Goal: Task Accomplishment & Management: Manage account settings

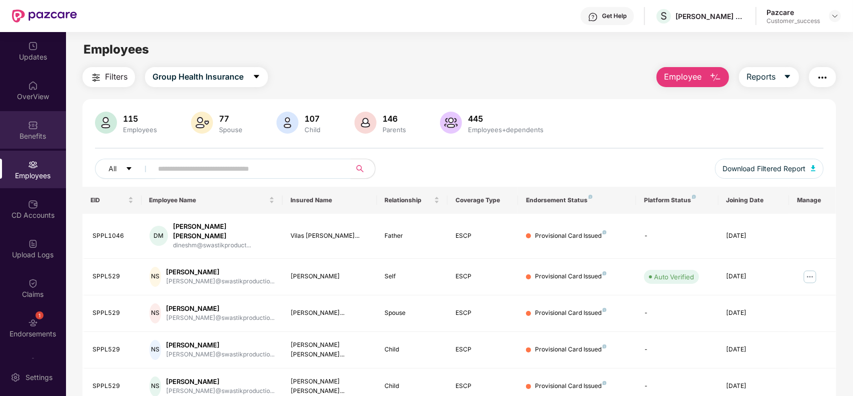
click at [29, 130] on div "Benefits" at bounding box center [33, 130] width 66 height 38
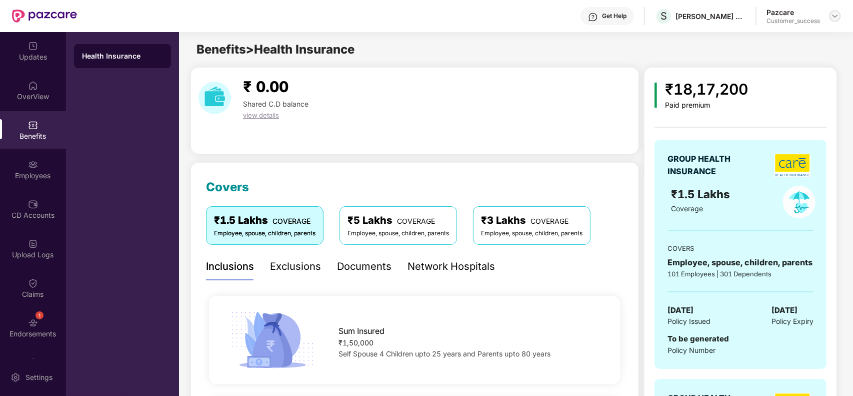
click at [833, 18] on img at bounding box center [835, 16] width 8 height 8
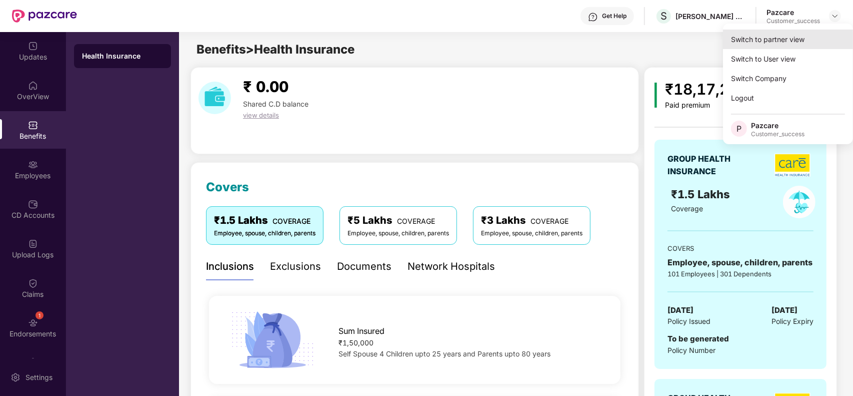
click at [770, 40] on div "Switch to partner view" at bounding box center [788, 40] width 130 height 20
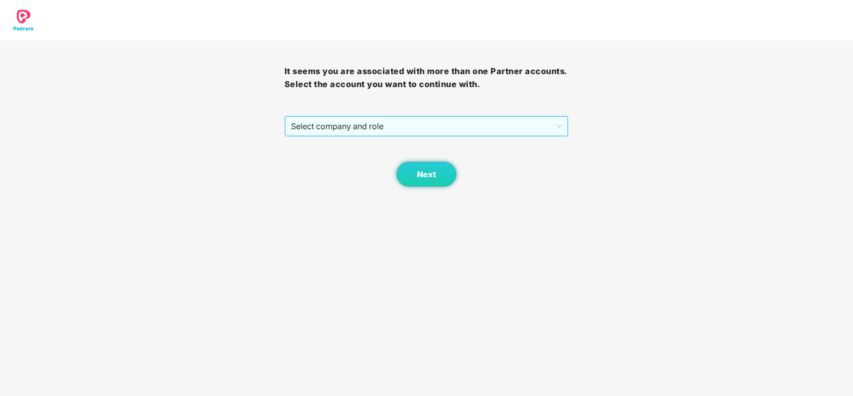
click at [379, 131] on span "Select company and role" at bounding box center [427, 126] width 272 height 19
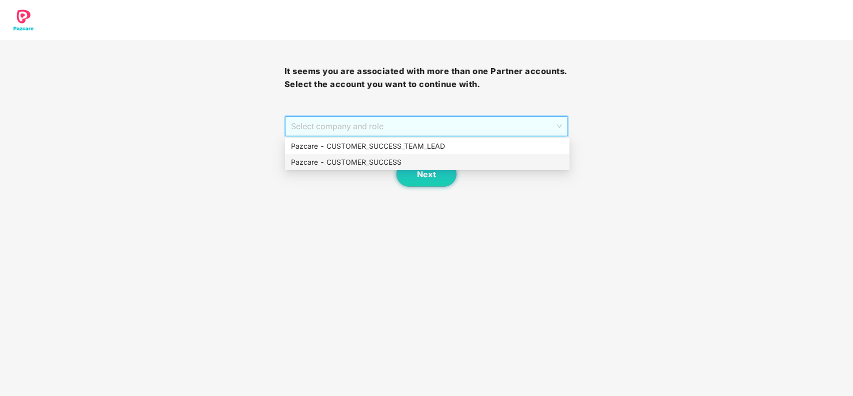
click at [363, 159] on div "Pazcare - CUSTOMER_SUCCESS" at bounding box center [427, 162] width 273 height 11
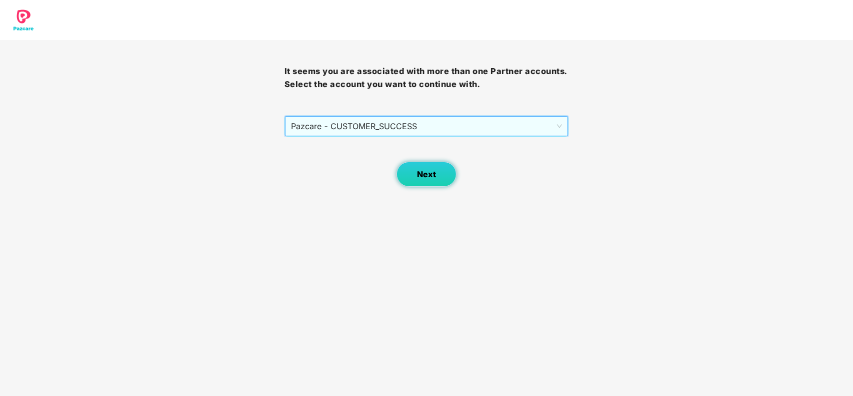
click at [423, 179] on span "Next" at bounding box center [426, 175] width 19 height 10
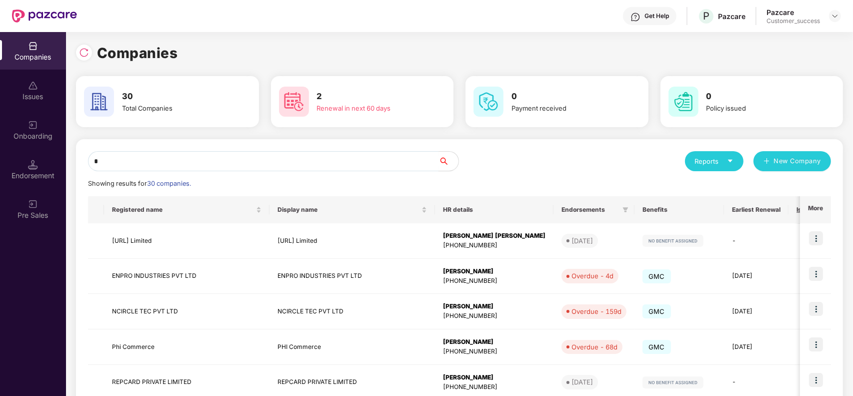
click at [207, 163] on input "*" at bounding box center [263, 161] width 351 height 20
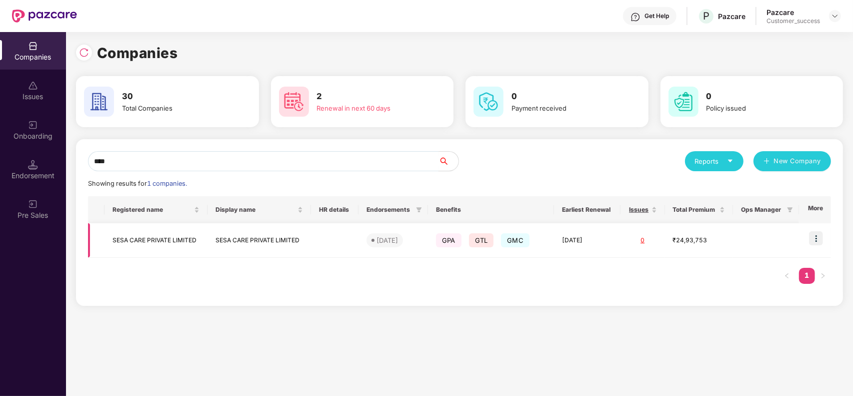
type input "****"
click at [818, 236] on img at bounding box center [816, 238] width 14 height 14
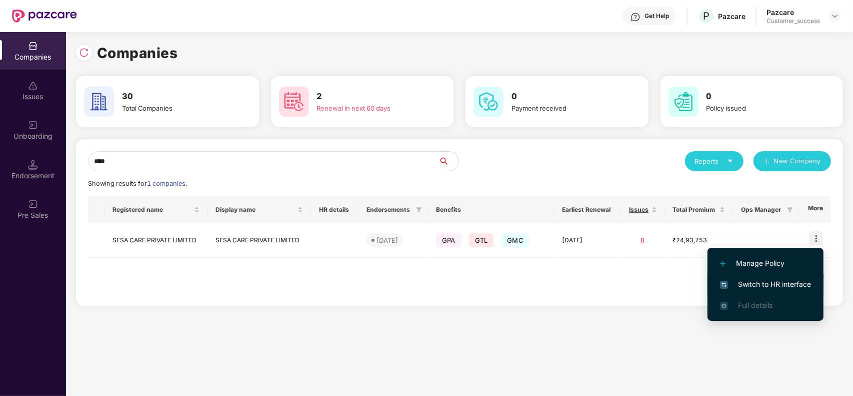
click at [744, 283] on span "Switch to HR interface" at bounding box center [765, 284] width 91 height 11
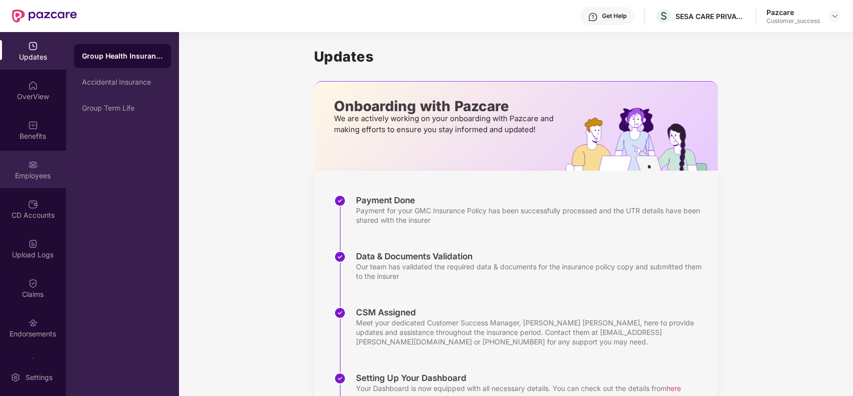
click at [36, 168] on img at bounding box center [33, 165] width 10 height 10
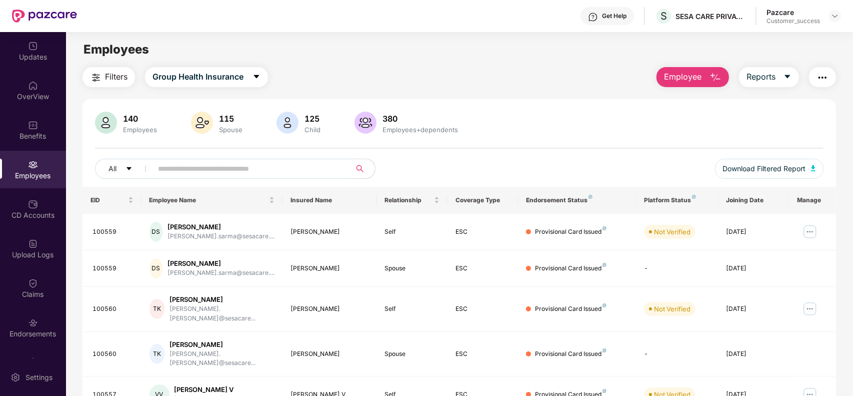
click at [291, 163] on input "text" at bounding box center [248, 168] width 180 height 15
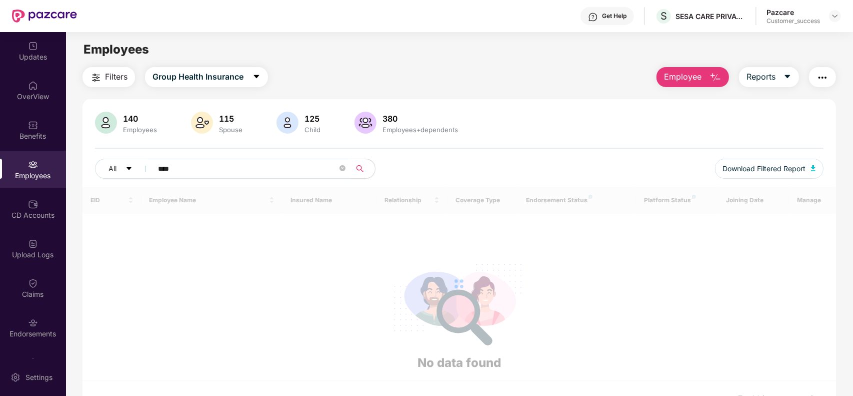
type input "*****"
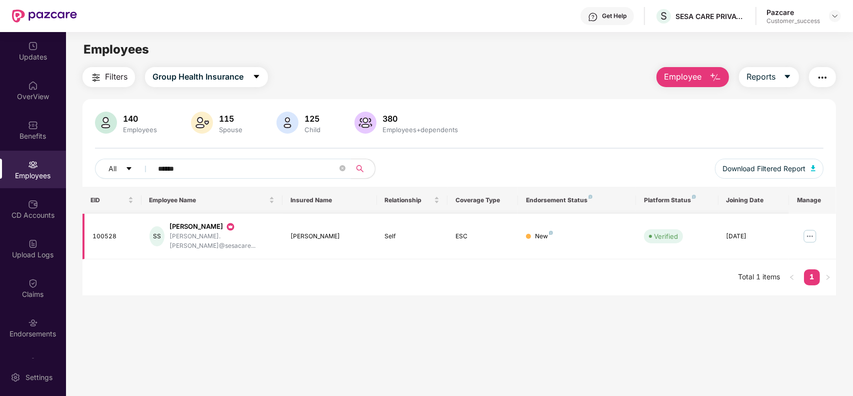
type input "******"
click at [810, 236] on img at bounding box center [810, 236] width 16 height 16
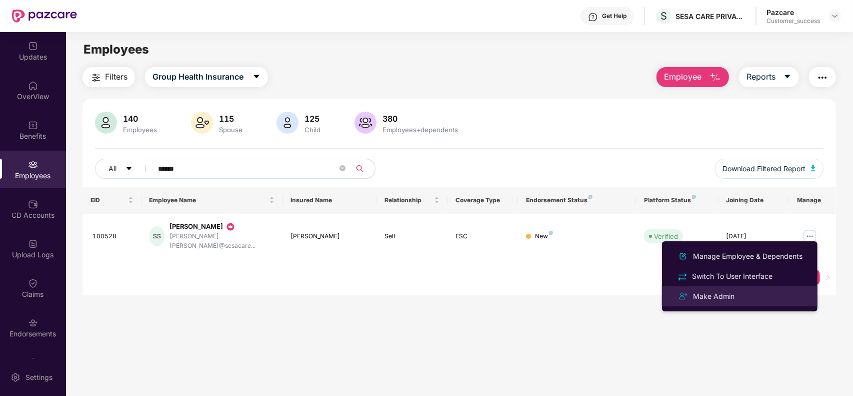
click at [734, 292] on div "Make Admin" at bounding box center [714, 296] width 46 height 11
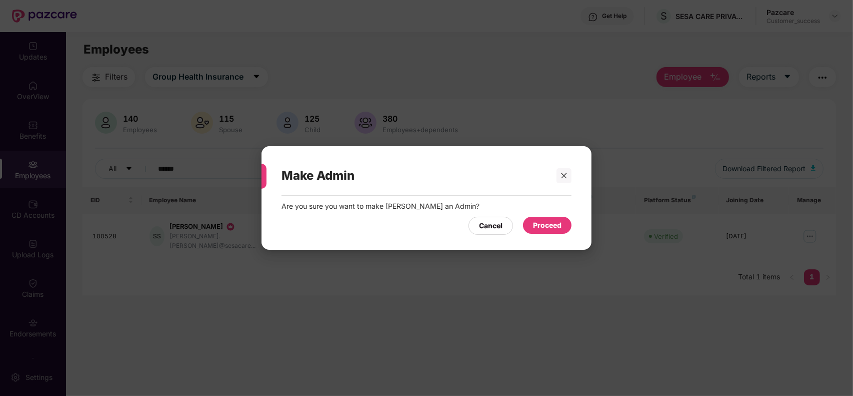
click at [558, 226] on div "Proceed" at bounding box center [547, 225] width 29 height 11
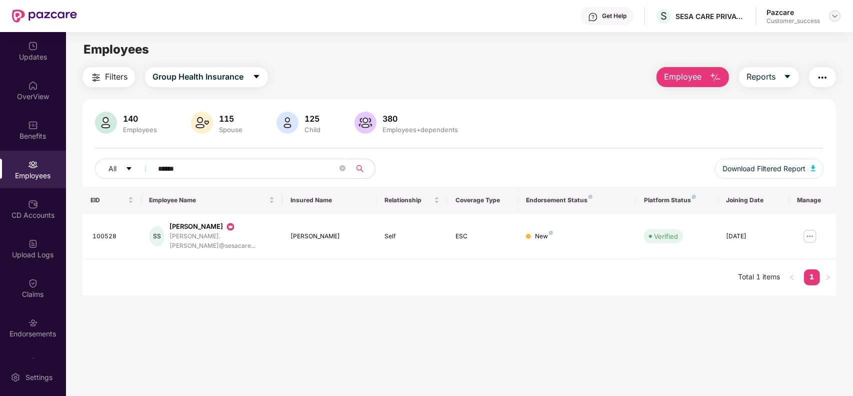
click at [834, 18] on img at bounding box center [835, 16] width 8 height 8
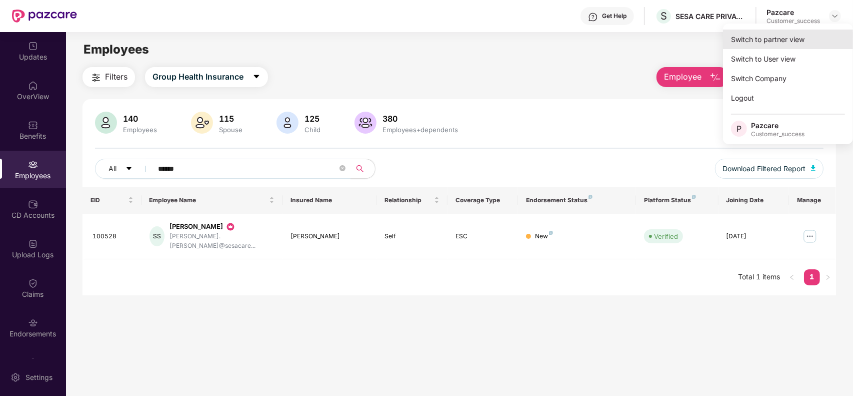
click at [789, 34] on div "Switch to partner view" at bounding box center [788, 40] width 130 height 20
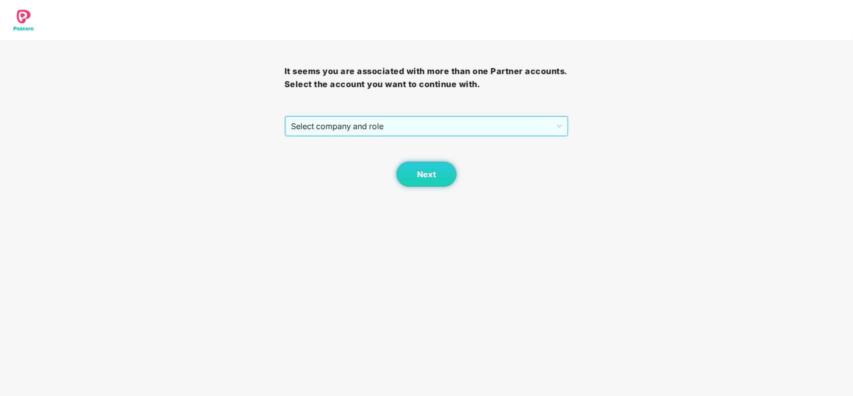
click at [414, 118] on span "Select company and role" at bounding box center [427, 126] width 272 height 19
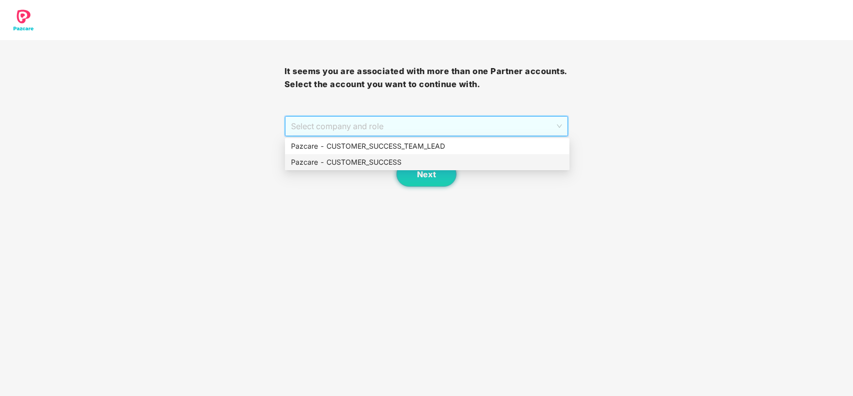
click at [385, 164] on div "Pazcare - CUSTOMER_SUCCESS" at bounding box center [427, 162] width 273 height 11
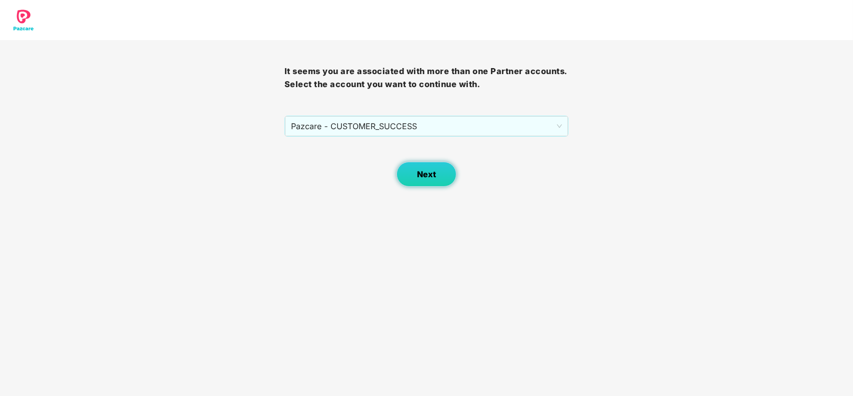
click at [416, 170] on button "Next" at bounding box center [427, 174] width 60 height 25
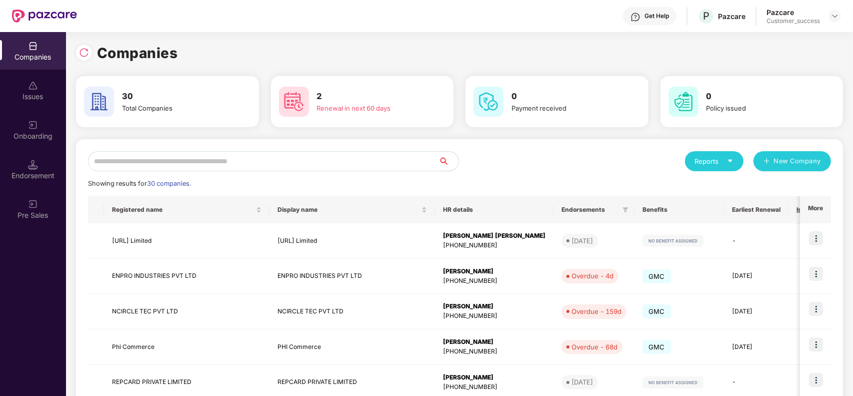
click at [241, 158] on input "text" at bounding box center [263, 161] width 351 height 20
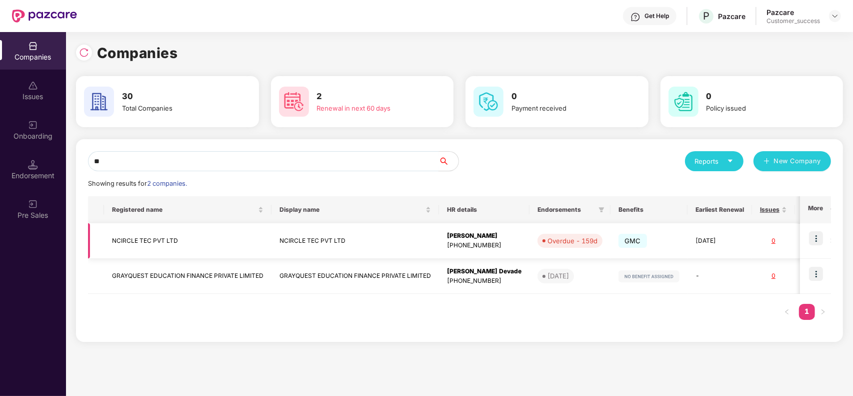
type input "**"
click at [817, 235] on img at bounding box center [816, 238] width 14 height 14
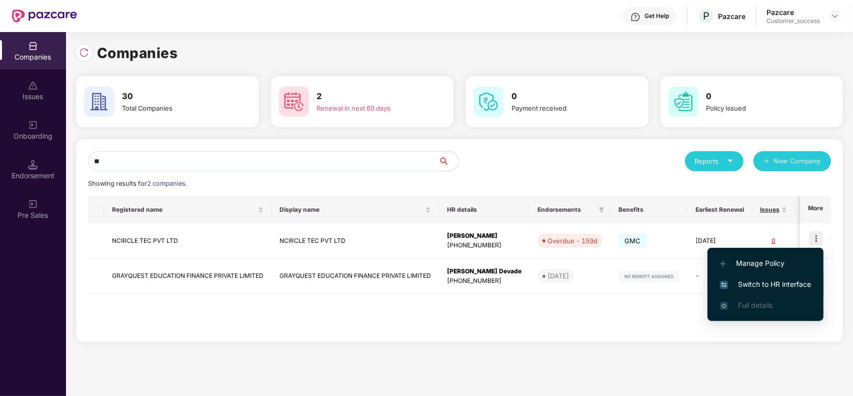
click at [773, 287] on span "Switch to HR interface" at bounding box center [765, 284] width 91 height 11
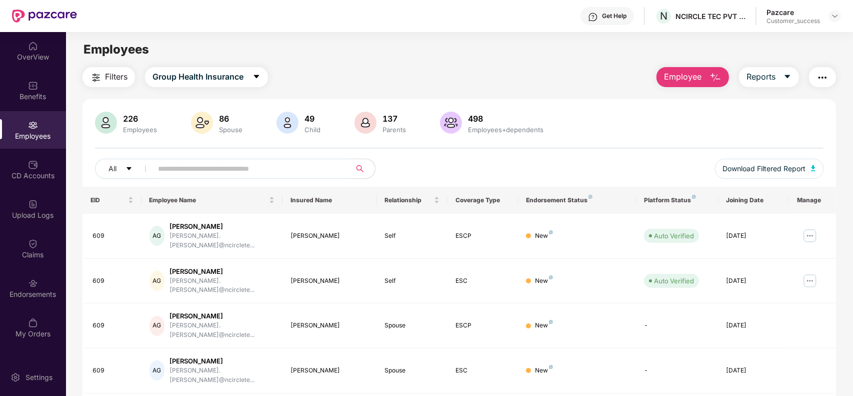
click at [182, 169] on input "text" at bounding box center [248, 168] width 180 height 15
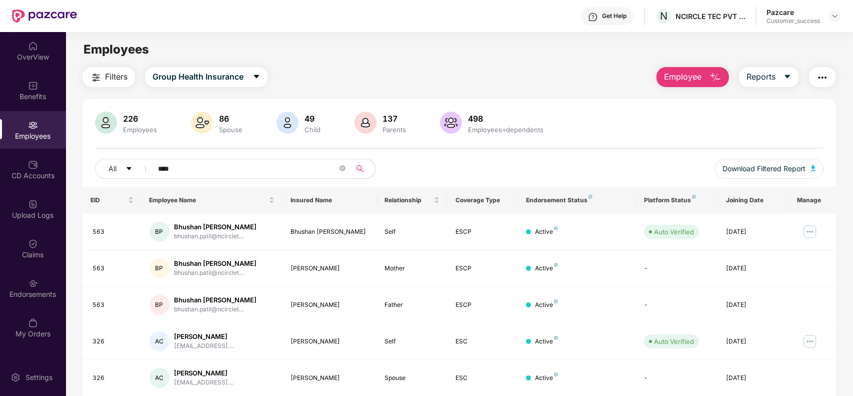
type input "****"
click at [450, 175] on div "All ****" at bounding box center [307, 169] width 425 height 20
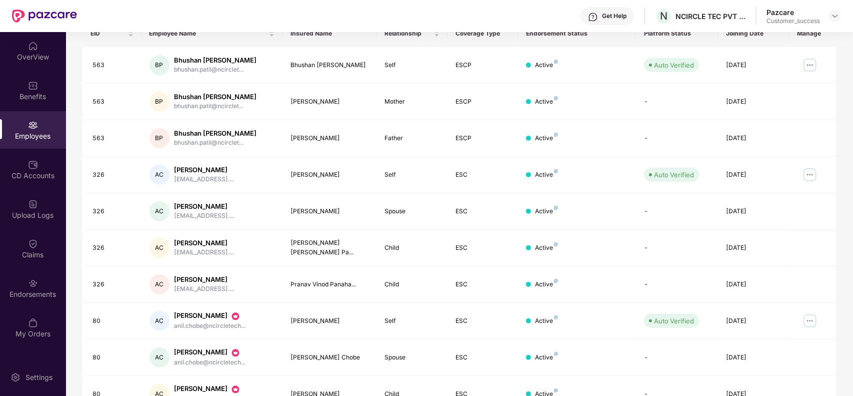
scroll to position [200, 0]
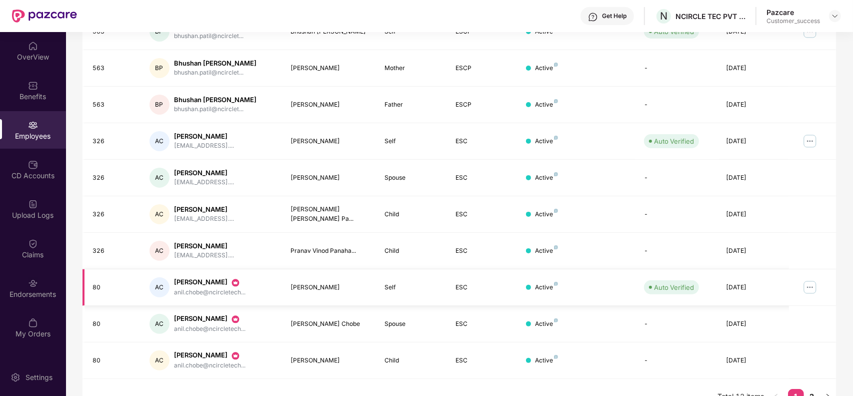
click at [814, 290] on img at bounding box center [810, 287] width 16 height 16
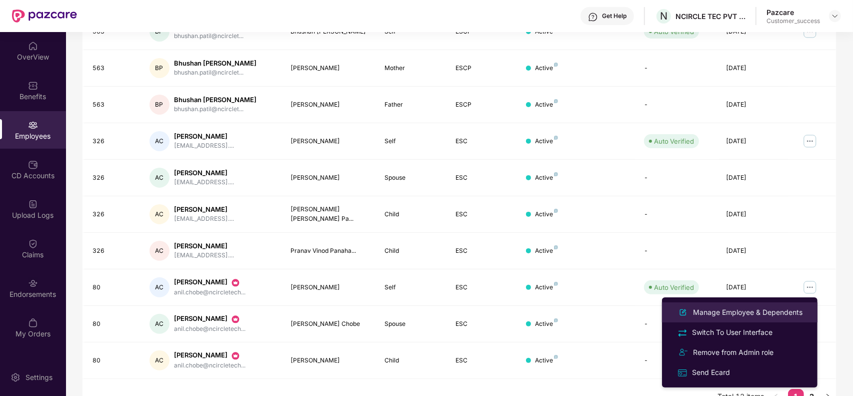
click at [732, 308] on div "Manage Employee & Dependents" at bounding box center [748, 312] width 114 height 11
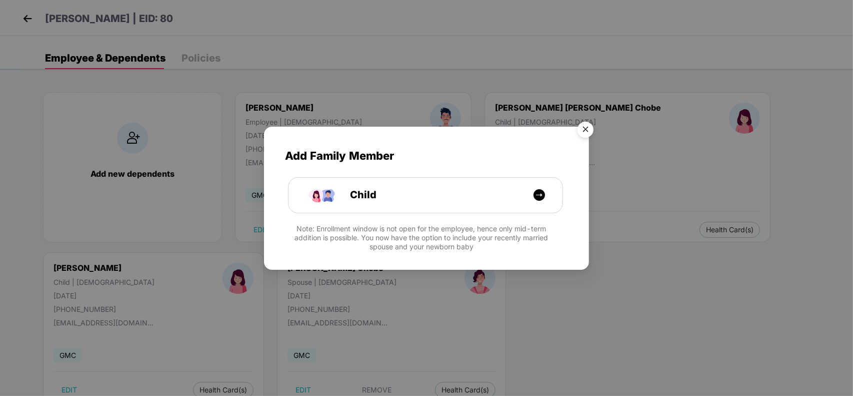
click at [589, 132] on img "Close" at bounding box center [586, 131] width 28 height 28
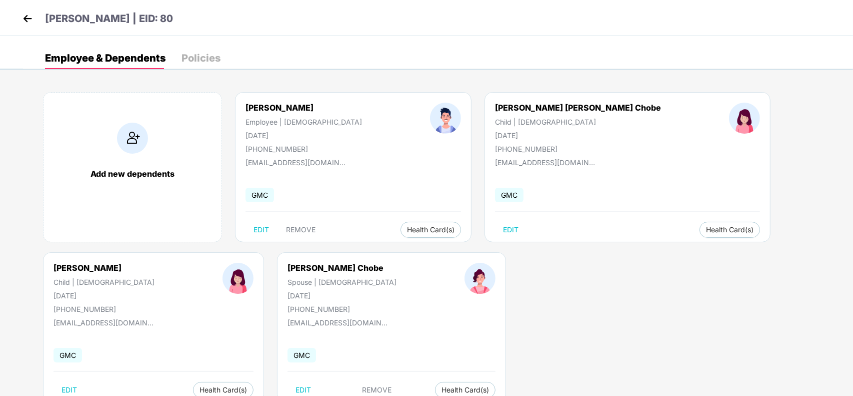
click at [30, 23] on img at bounding box center [27, 18] width 15 height 15
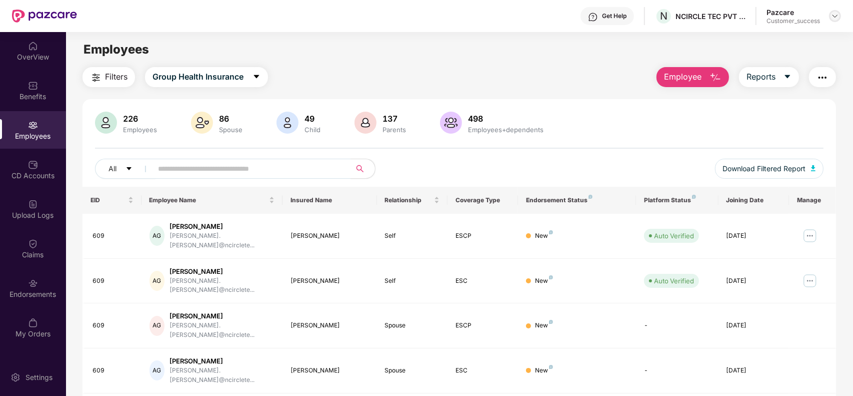
click at [831, 14] on img at bounding box center [835, 16] width 8 height 8
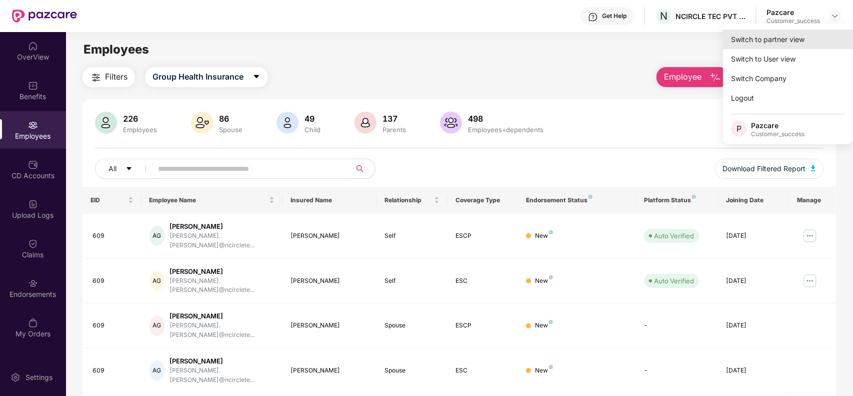
click at [759, 37] on div "Switch to partner view" at bounding box center [788, 40] width 130 height 20
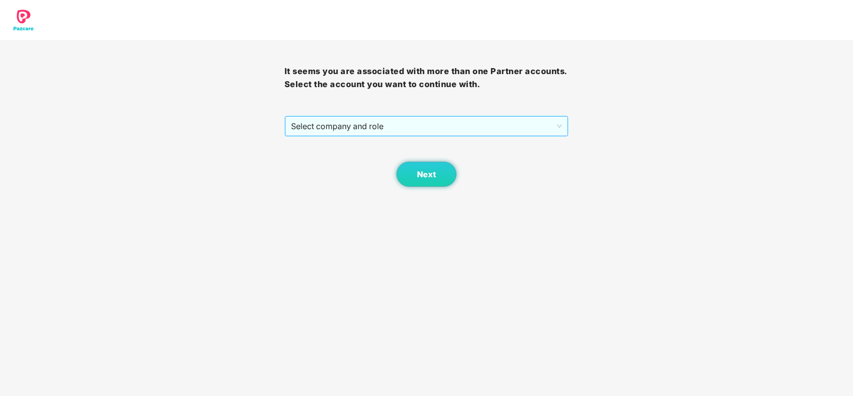
click at [380, 128] on span "Select company and role" at bounding box center [427, 126] width 272 height 19
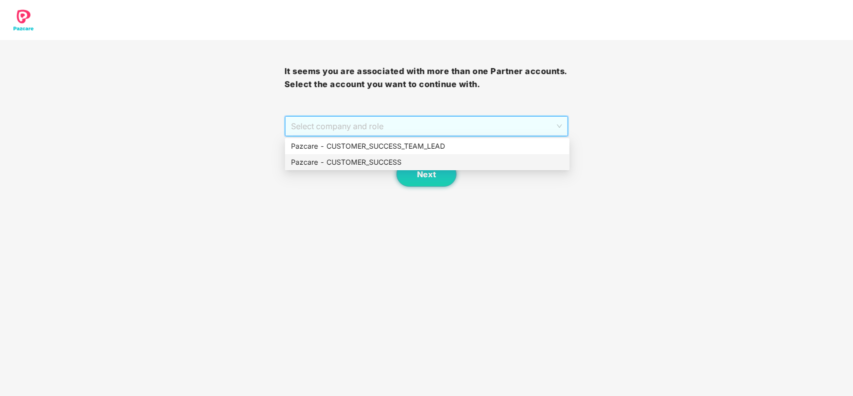
click at [369, 161] on div "Pazcare - CUSTOMER_SUCCESS" at bounding box center [427, 162] width 273 height 11
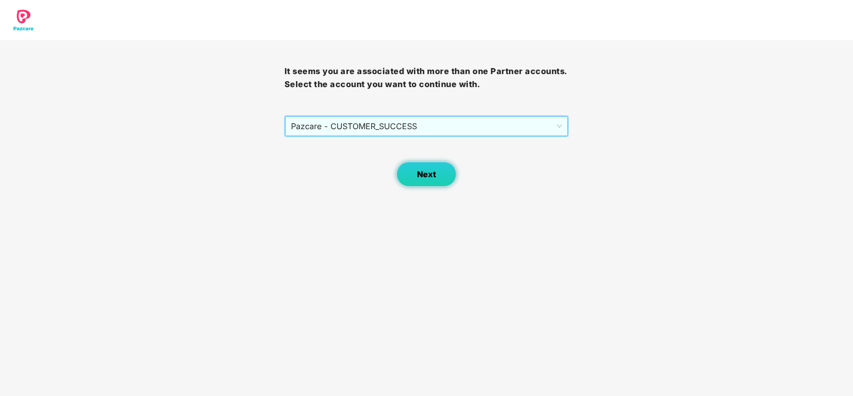
click at [423, 176] on span "Next" at bounding box center [426, 175] width 19 height 10
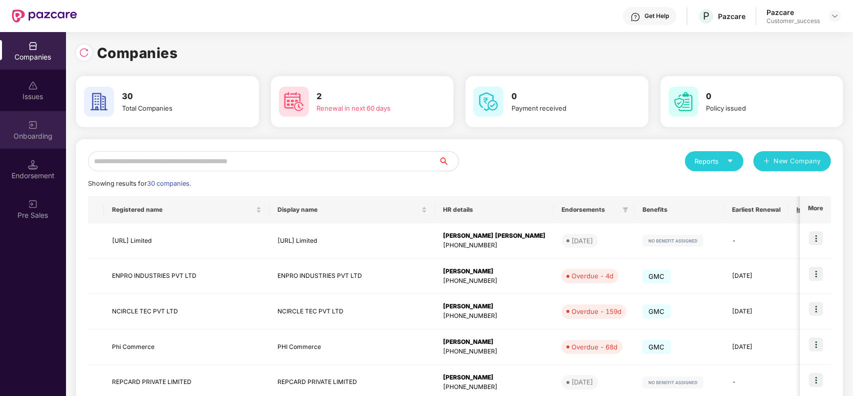
click at [31, 136] on div "Onboarding" at bounding box center [33, 136] width 66 height 10
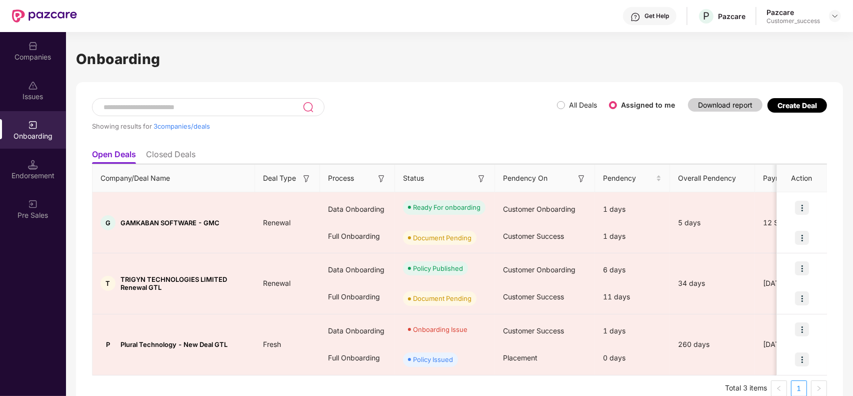
click at [789, 106] on div "Create Deal" at bounding box center [798, 105] width 40 height 9
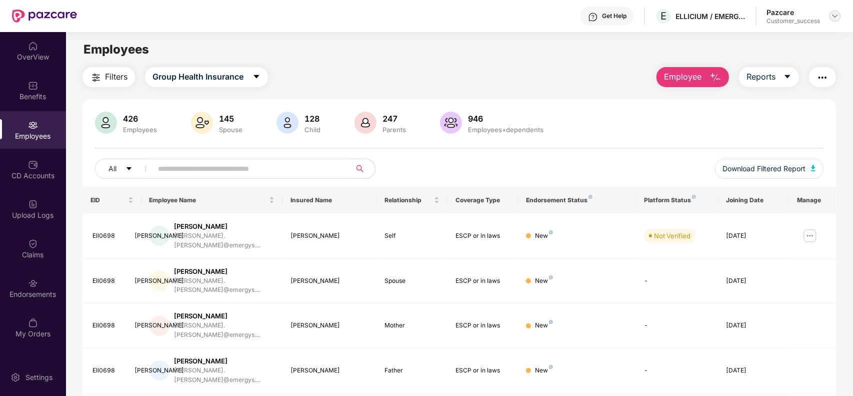
click at [835, 14] on img at bounding box center [835, 16] width 8 height 8
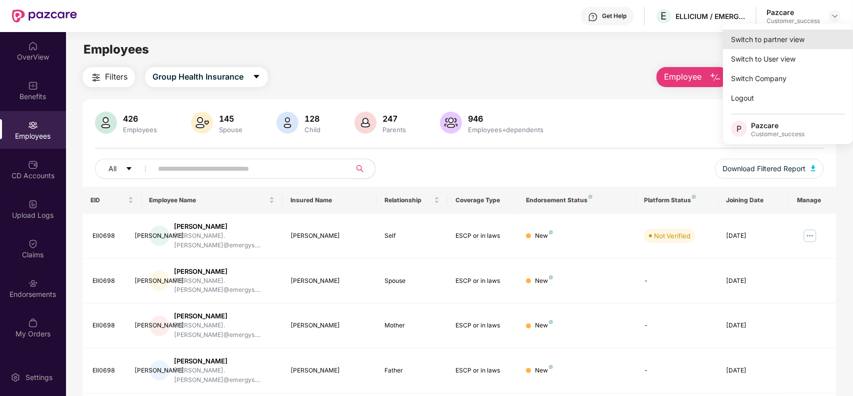
click at [786, 38] on div "Switch to partner view" at bounding box center [788, 40] width 130 height 20
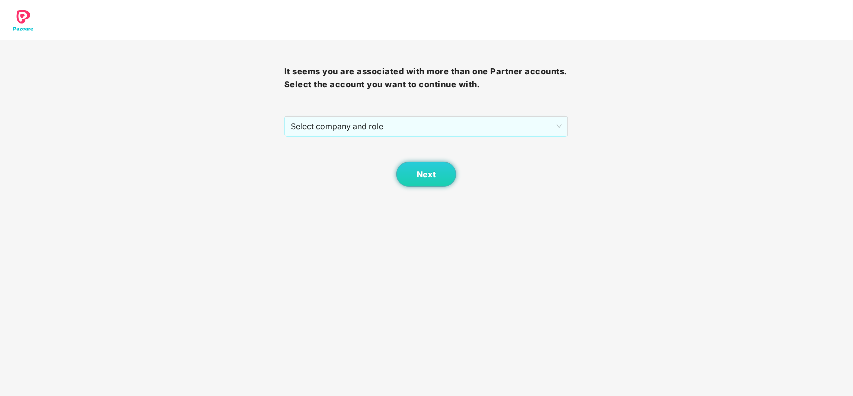
click at [384, 138] on div "Next" at bounding box center [427, 162] width 285 height 50
click at [381, 130] on span "Select company and role" at bounding box center [427, 126] width 272 height 19
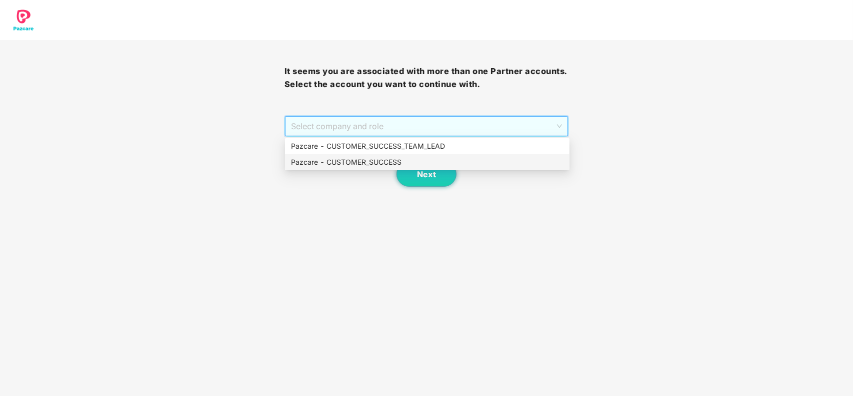
click at [368, 157] on div "Pazcare - CUSTOMER_SUCCESS" at bounding box center [427, 162] width 273 height 11
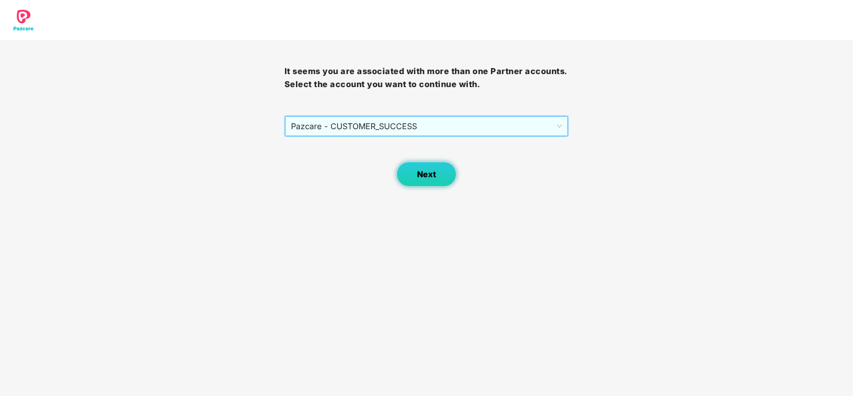
click at [433, 172] on span "Next" at bounding box center [426, 175] width 19 height 10
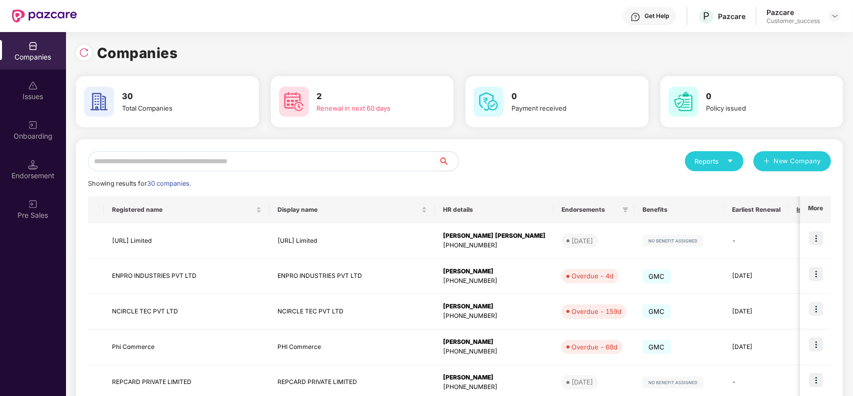
click at [263, 162] on input "text" at bounding box center [263, 161] width 351 height 20
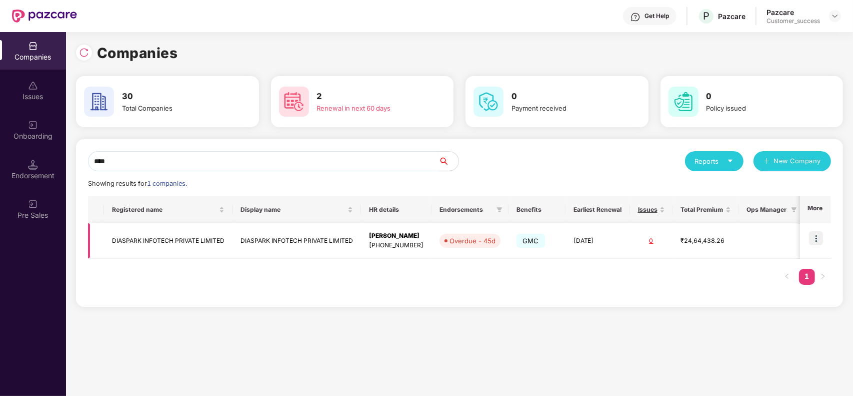
type input "****"
click at [811, 237] on img at bounding box center [816, 238] width 14 height 14
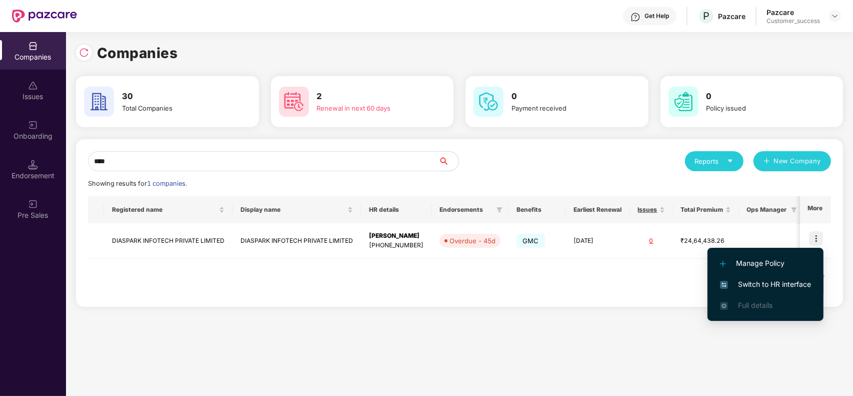
click at [763, 283] on span "Switch to HR interface" at bounding box center [765, 284] width 91 height 11
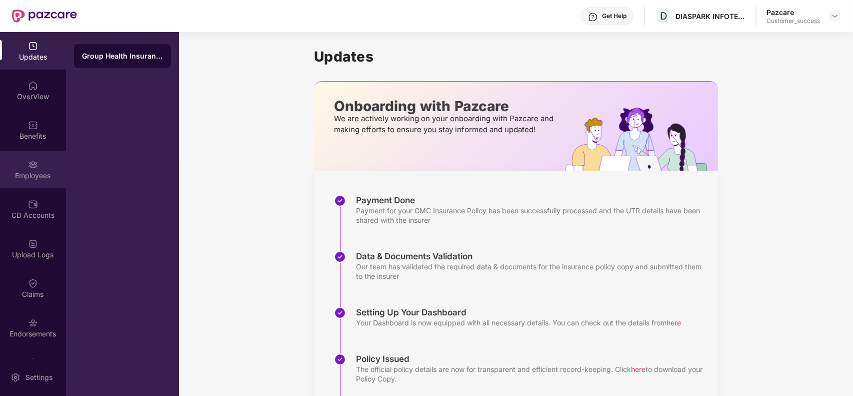
click at [47, 177] on div "Employees" at bounding box center [33, 176] width 66 height 10
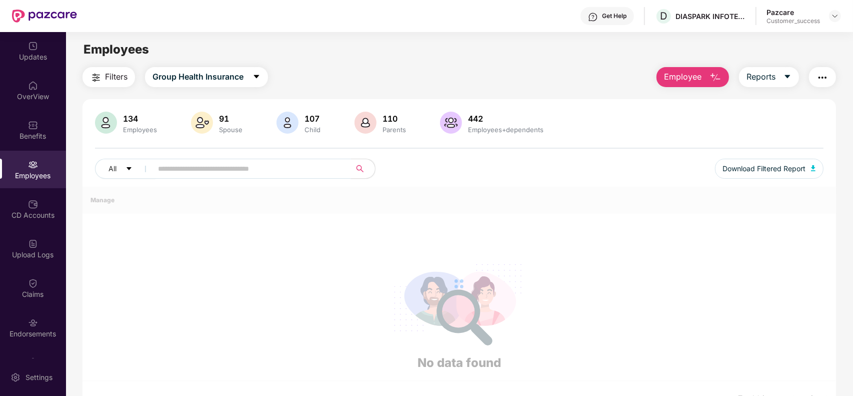
click at [234, 170] on input "text" at bounding box center [248, 168] width 180 height 15
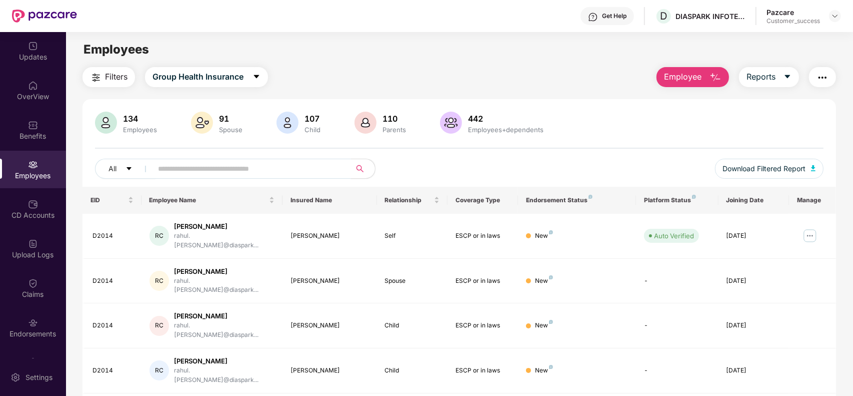
paste input "*****"
type input "*****"
click at [27, 253] on div "Upload Logs" at bounding box center [33, 255] width 66 height 10
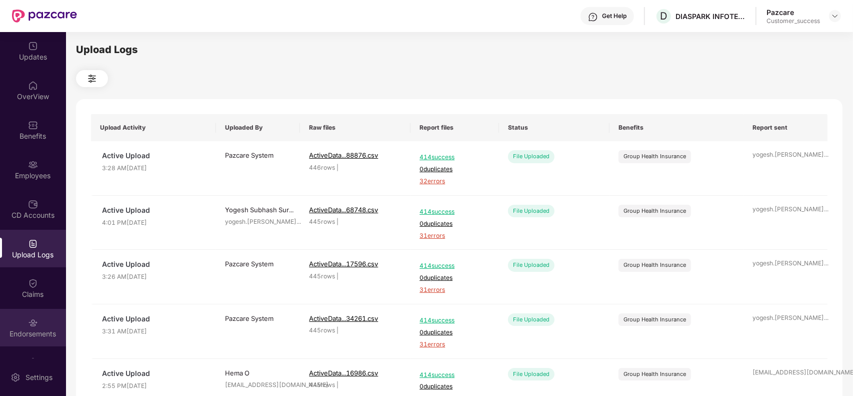
click at [38, 328] on div "Endorsements" at bounding box center [33, 328] width 66 height 38
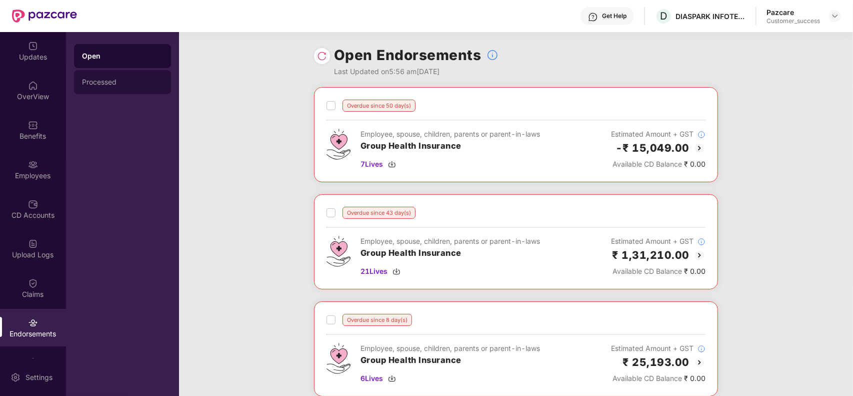
click at [128, 74] on div "Processed" at bounding box center [122, 82] width 97 height 24
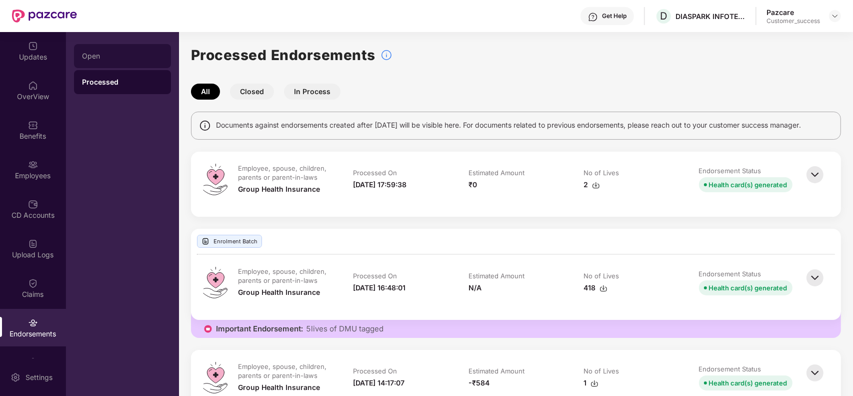
click at [123, 56] on div "Open" at bounding box center [122, 56] width 81 height 8
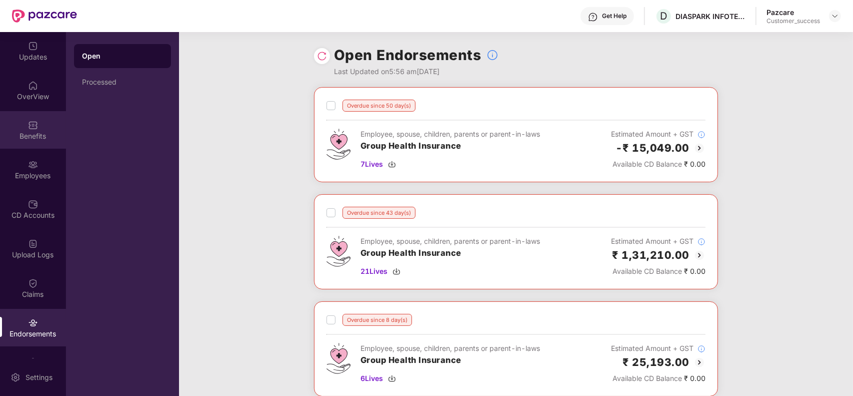
click at [39, 131] on div "Benefits" at bounding box center [33, 136] width 66 height 10
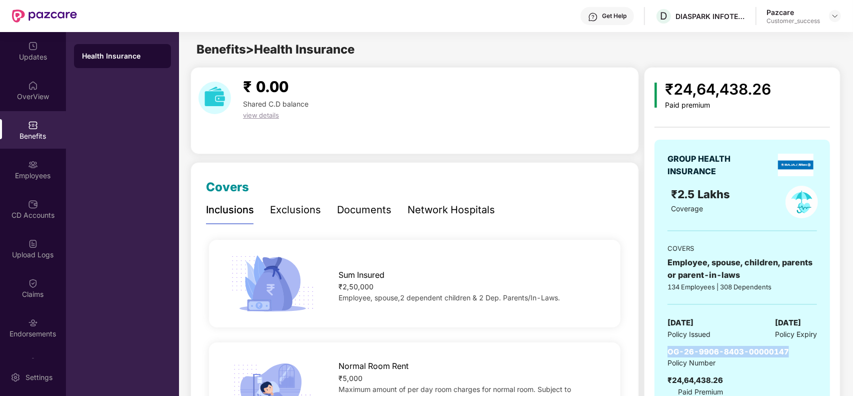
drag, startPoint x: 786, startPoint y: 354, endPoint x: 661, endPoint y: 343, distance: 125.4
click at [661, 343] on div "GROUP HEALTH INSURANCE ₹2.5 Lakhs Coverage COVERS Employee, spouse, children, p…" at bounding box center [743, 275] width 176 height 271
copy span "OG-26-9906-8403-00000147"
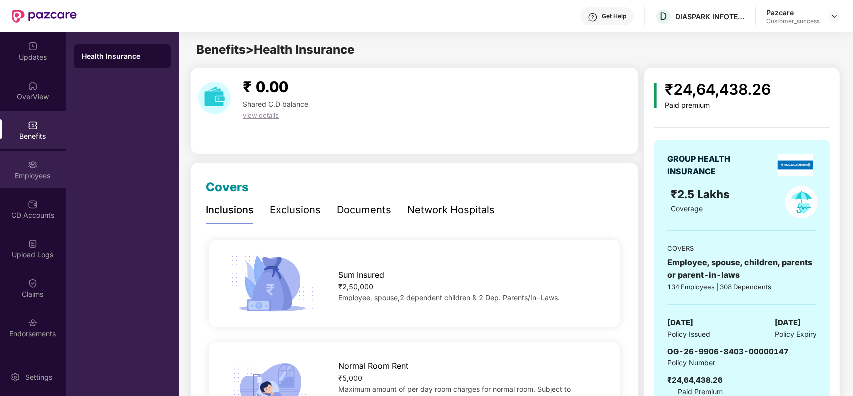
click at [43, 159] on div "Employees" at bounding box center [33, 170] width 66 height 38
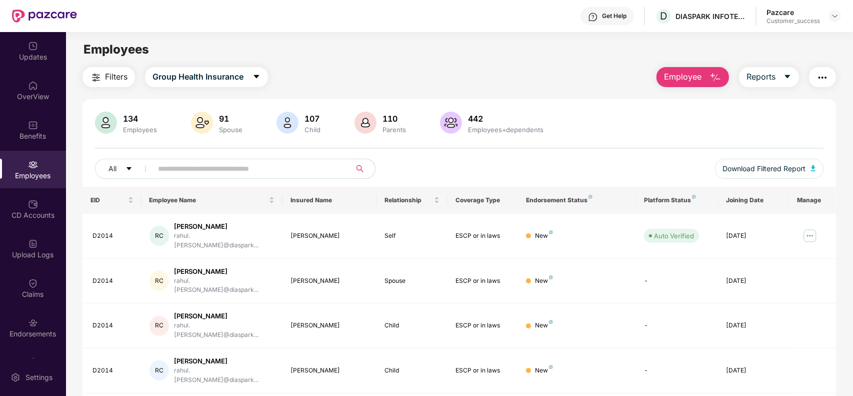
click at [281, 169] on input "text" at bounding box center [248, 168] width 180 height 15
paste input "**********"
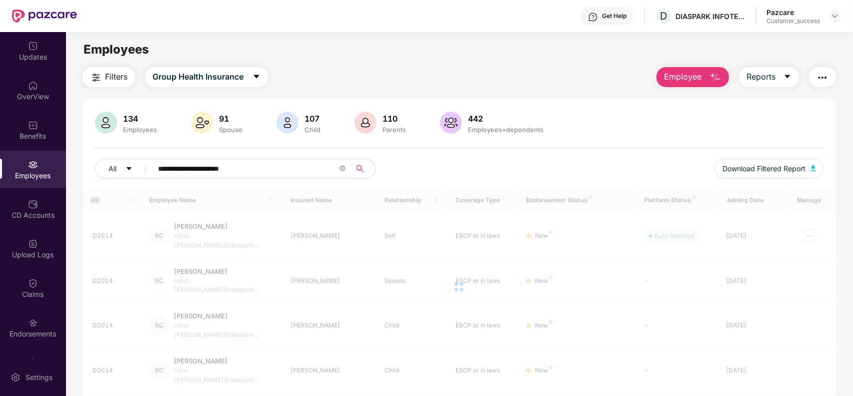
type input "**"
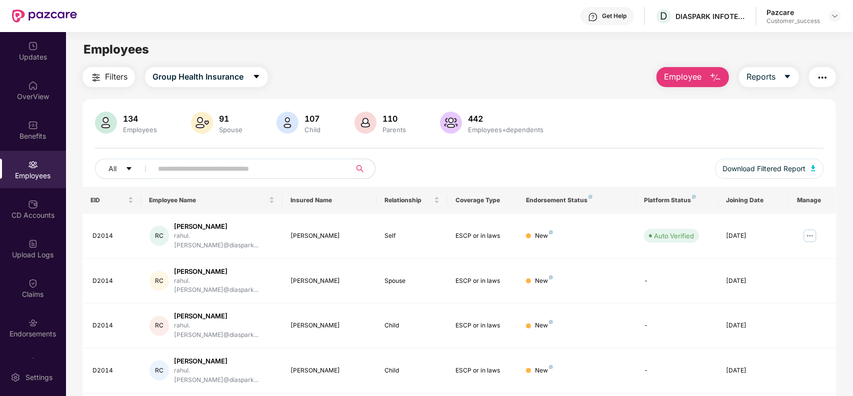
paste input "*****"
type input "*****"
click at [773, 166] on span "Download Filtered Report" at bounding box center [764, 168] width 83 height 11
click at [37, 325] on div "Endorsements" at bounding box center [33, 328] width 66 height 38
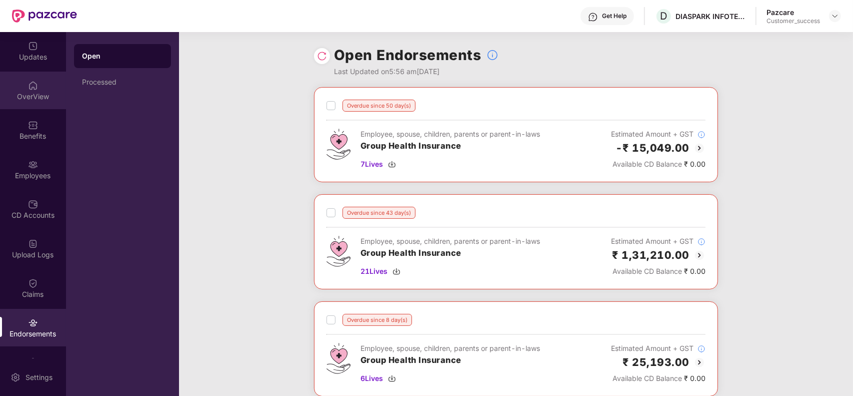
click at [38, 102] on div "OverView" at bounding box center [33, 91] width 66 height 38
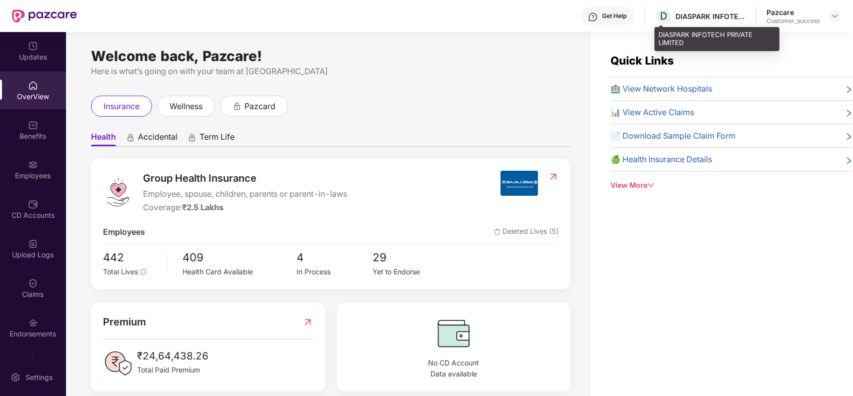
drag, startPoint x: 711, startPoint y: 23, endPoint x: 715, endPoint y: 38, distance: 16.0
click at [715, 38] on div "DIASPARK INFOTECH PRIVATE LIMITED" at bounding box center [717, 39] width 125 height 24
drag, startPoint x: 697, startPoint y: 43, endPoint x: 659, endPoint y: 36, distance: 38.6
click at [659, 36] on div "DIASPARK INFOTECH PRIVATE LIMITED" at bounding box center [717, 39] width 125 height 24
copy div "DIASPARK INFOTECH PRIVATE LIMITED"
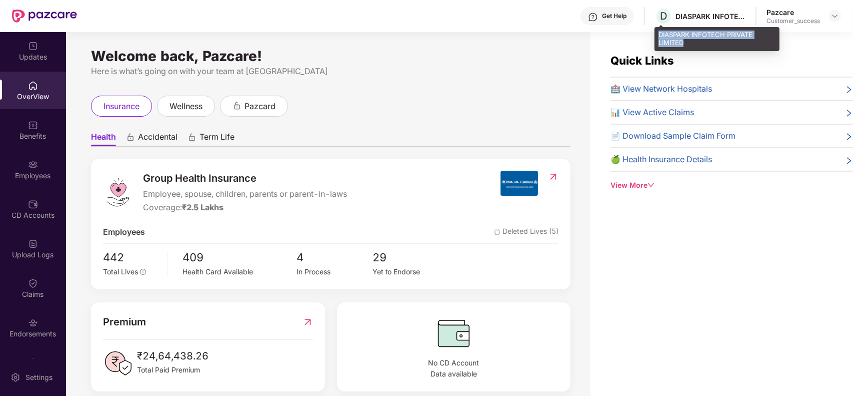
copy div "DIASPARK INFOTECH PRIVATE LIMITED"
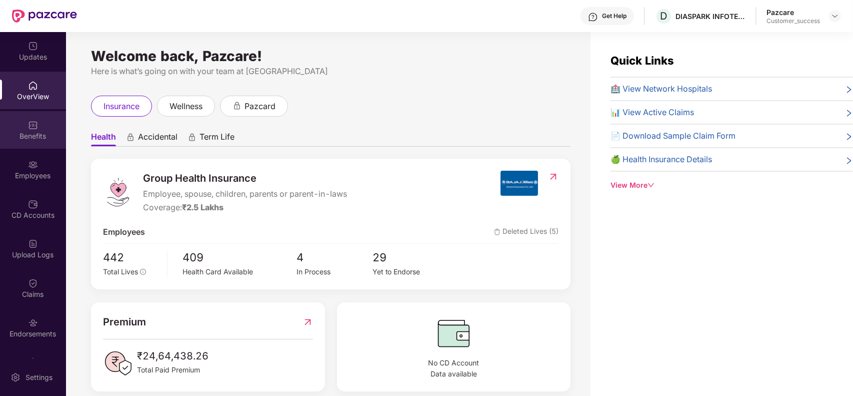
click at [33, 124] on img at bounding box center [33, 125] width 10 height 10
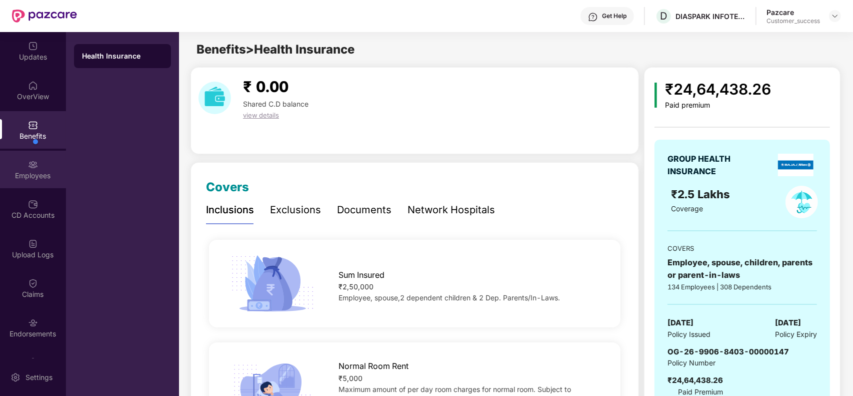
click at [33, 173] on div "Employees" at bounding box center [33, 176] width 66 height 10
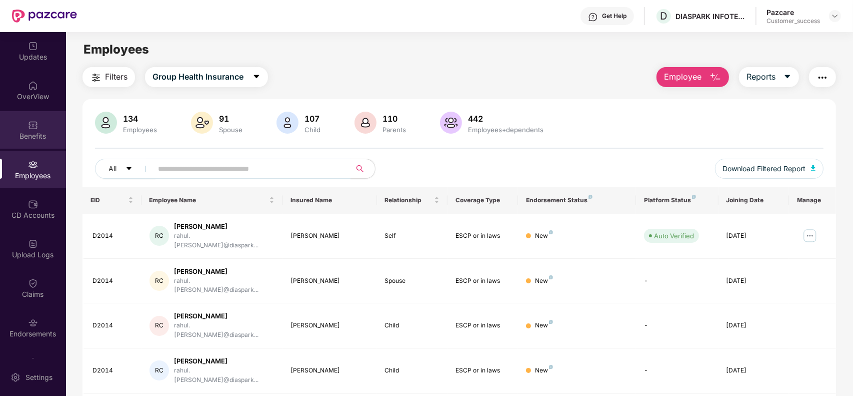
click at [39, 130] on div "Benefits" at bounding box center [33, 130] width 66 height 38
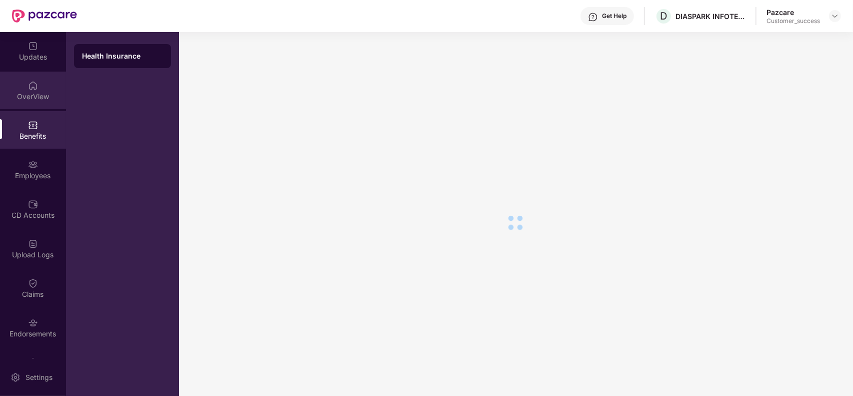
click at [38, 97] on div "OverView" at bounding box center [33, 97] width 66 height 10
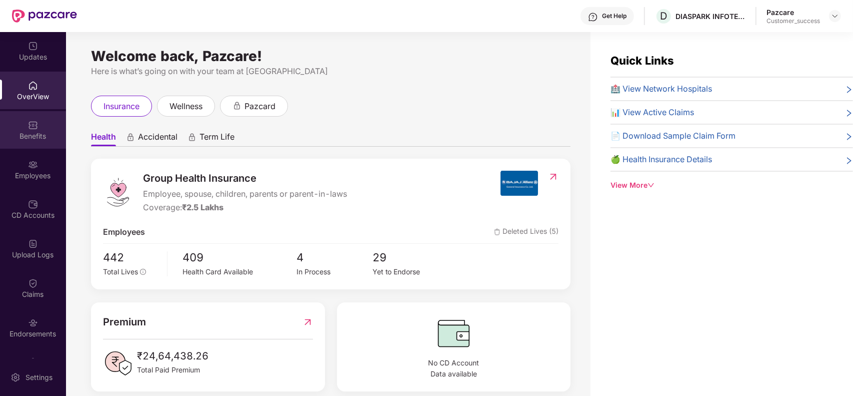
click at [36, 126] on img at bounding box center [33, 125] width 10 height 10
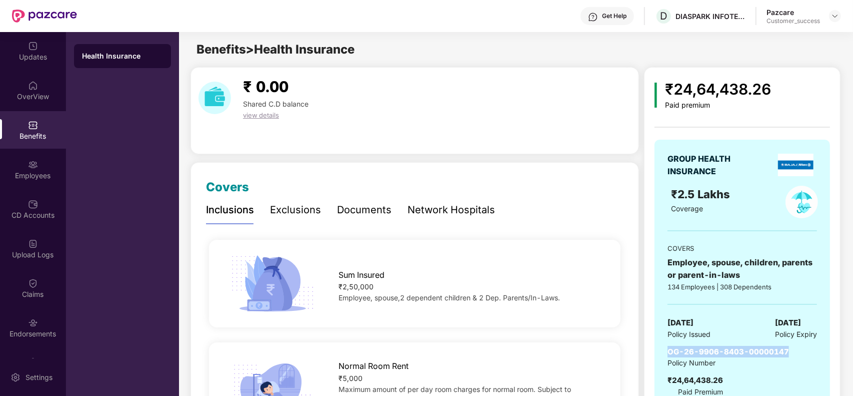
drag, startPoint x: 788, startPoint y: 351, endPoint x: 669, endPoint y: 348, distance: 119.6
click at [669, 348] on div "OG-26-9906-8403-00000147 Policy Number ₹24,64,438.26 Paid Premium" at bounding box center [743, 372] width 150 height 52
copy span "OG-26-9906-8403-00000147"
click at [33, 166] on img at bounding box center [33, 165] width 10 height 10
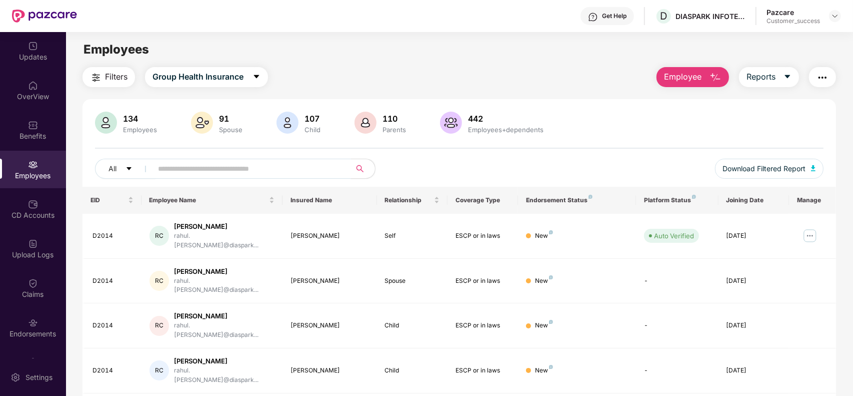
click at [168, 163] on input "text" at bounding box center [248, 168] width 180 height 15
paste input "*****"
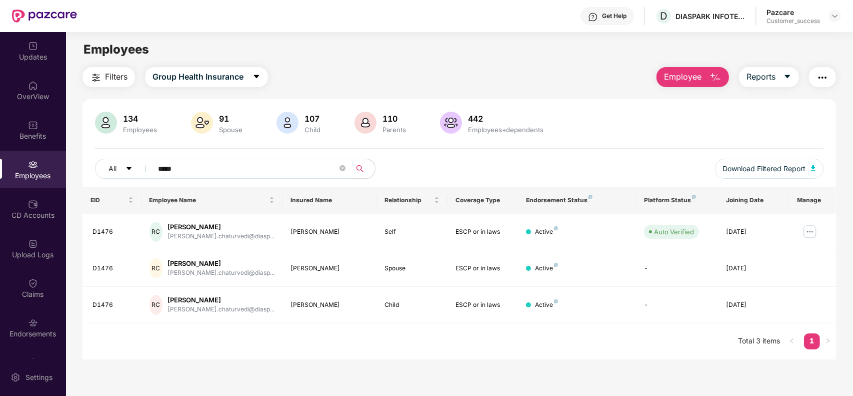
type input "*****"
click at [812, 230] on img at bounding box center [810, 232] width 16 height 16
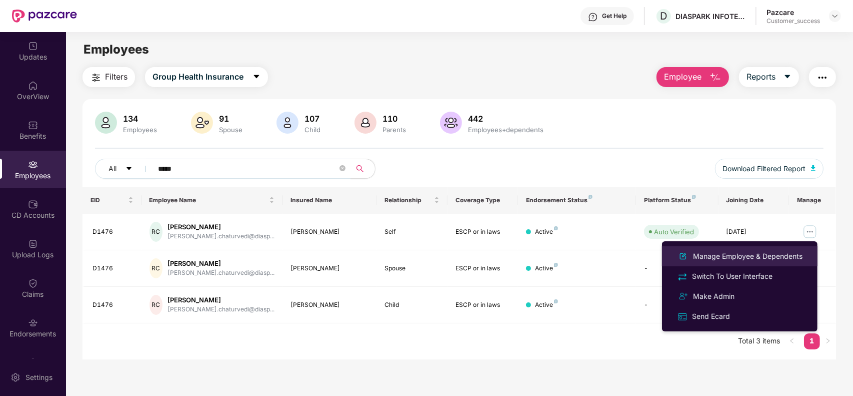
click at [744, 255] on div "Manage Employee & Dependents" at bounding box center [748, 256] width 114 height 11
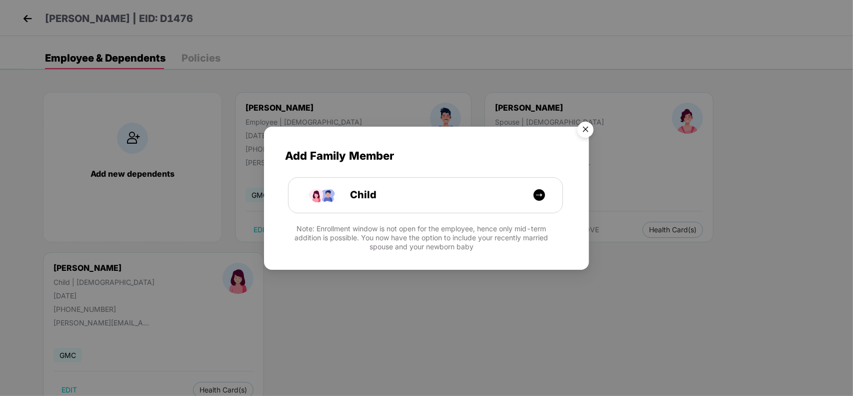
click at [588, 124] on img "Close" at bounding box center [586, 131] width 28 height 28
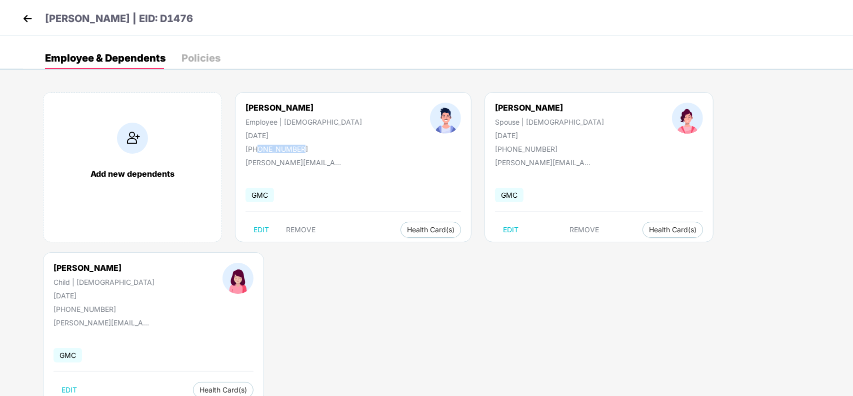
drag, startPoint x: 301, startPoint y: 149, endPoint x: 258, endPoint y: 149, distance: 43.0
click at [258, 149] on div "+919685577042" at bounding box center [304, 149] width 117 height 9
copy div "9685577042"
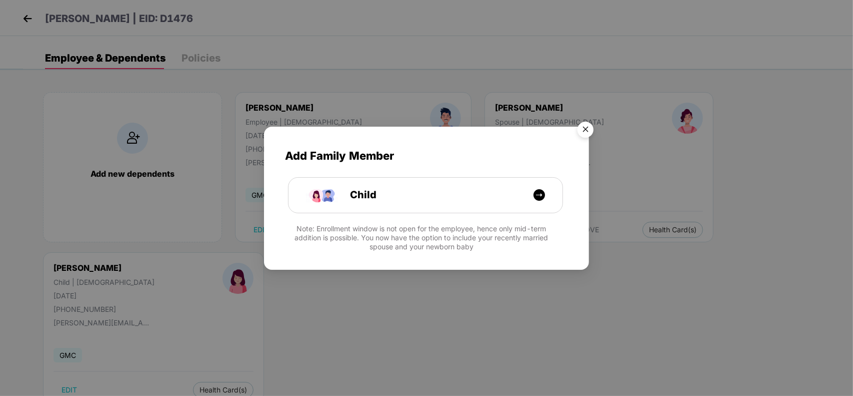
click at [587, 132] on img "Close" at bounding box center [586, 131] width 28 height 28
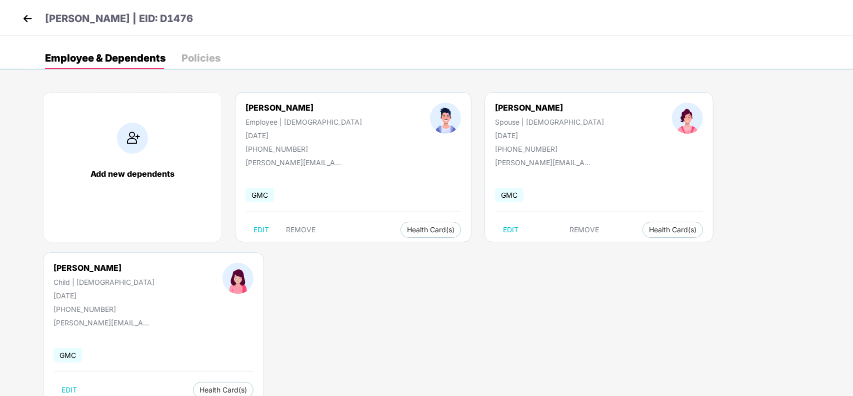
click at [29, 16] on img at bounding box center [27, 18] width 15 height 15
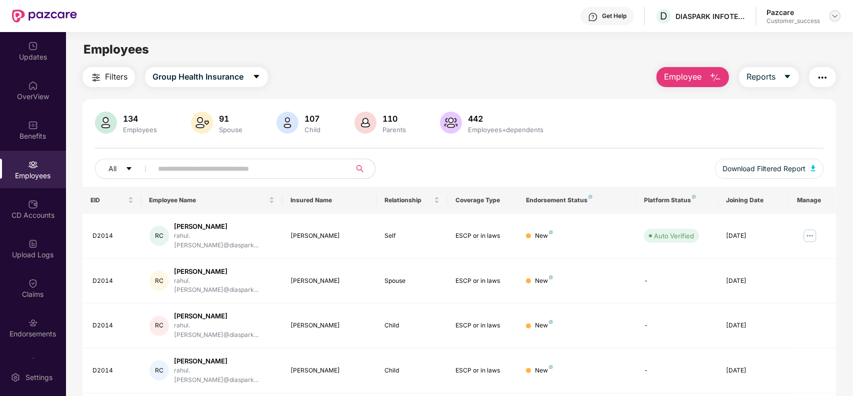
click at [836, 18] on img at bounding box center [835, 16] width 8 height 8
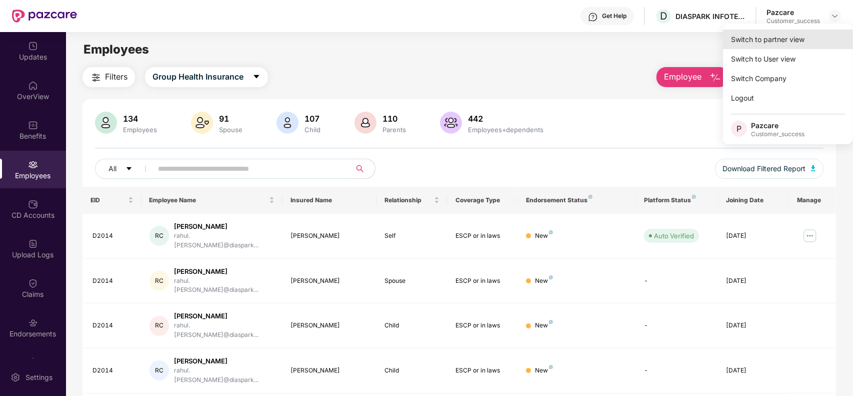
click at [784, 40] on div "Switch to partner view" at bounding box center [788, 40] width 130 height 20
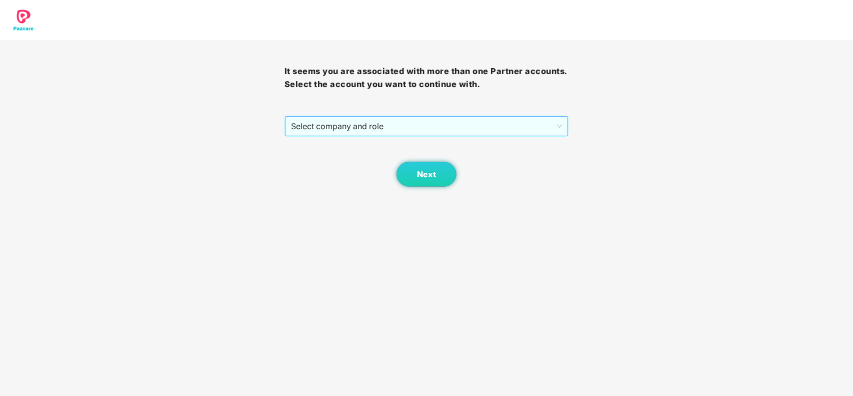
click at [396, 128] on span "Select company and role" at bounding box center [427, 126] width 272 height 19
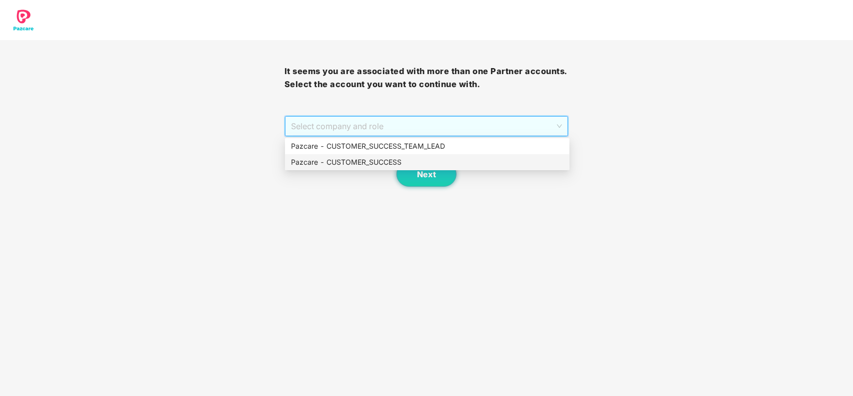
click at [385, 165] on div "Pazcare - CUSTOMER_SUCCESS" at bounding box center [427, 162] width 273 height 11
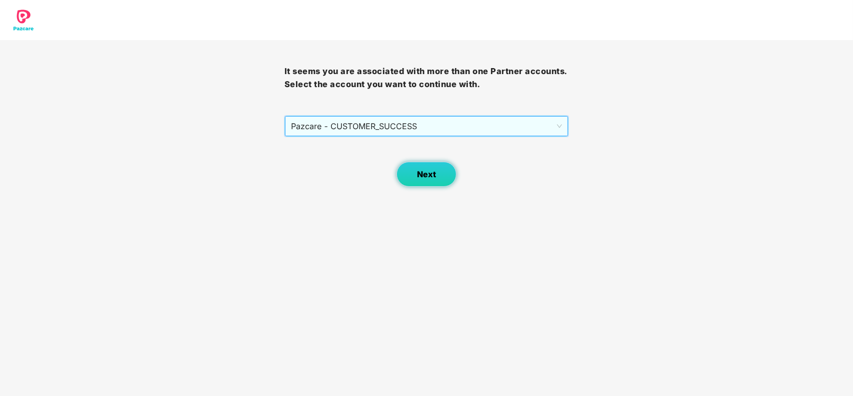
click at [444, 172] on button "Next" at bounding box center [427, 174] width 60 height 25
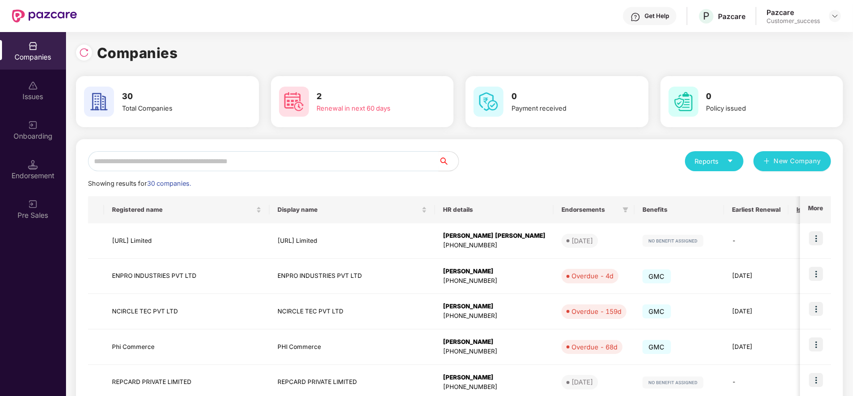
click at [215, 161] on input "text" at bounding box center [263, 161] width 351 height 20
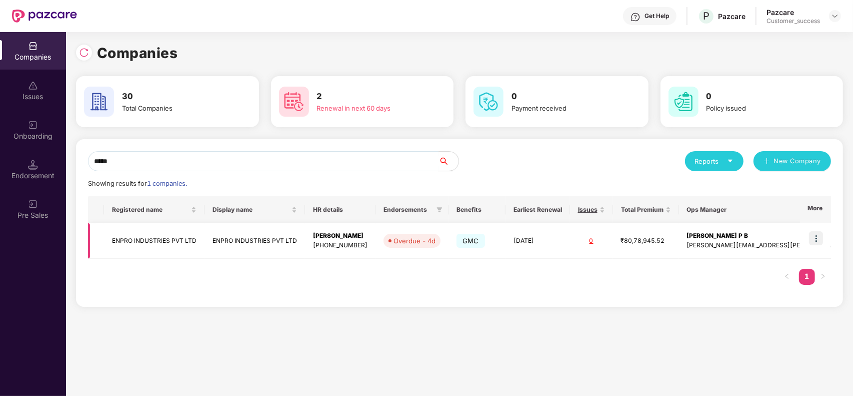
type input "*****"
click at [812, 236] on img at bounding box center [816, 238] width 14 height 14
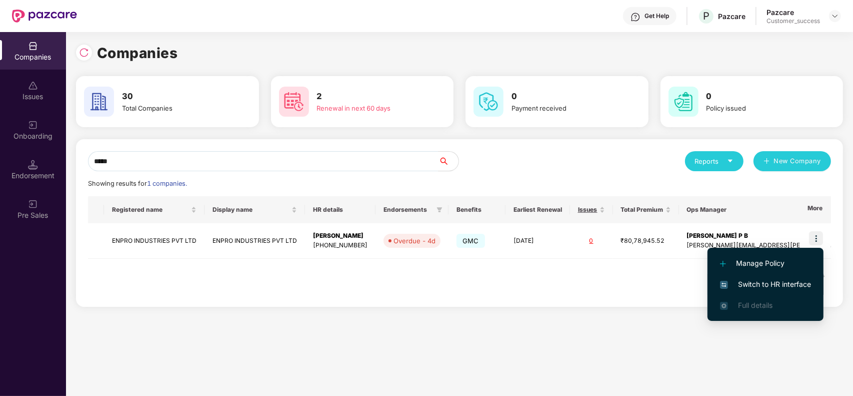
click at [736, 283] on span "Switch to HR interface" at bounding box center [765, 284] width 91 height 11
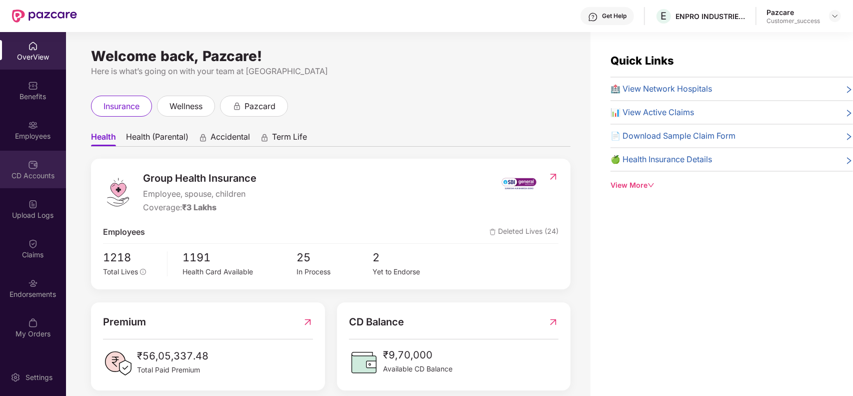
click at [42, 173] on div "CD Accounts" at bounding box center [33, 176] width 66 height 10
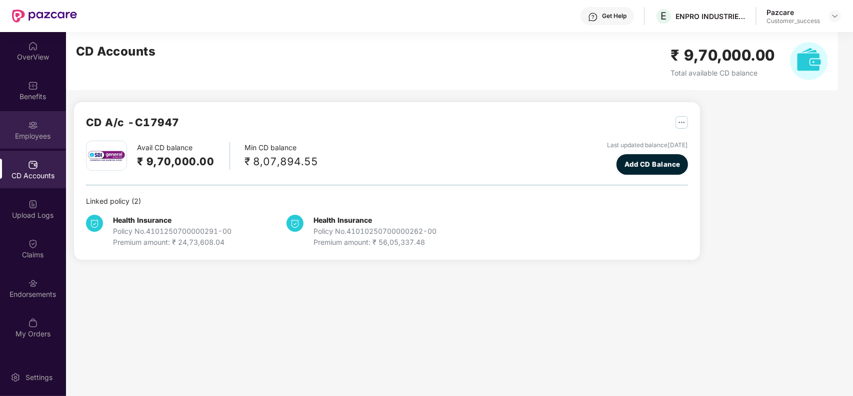
click at [43, 133] on div "Employees" at bounding box center [33, 136] width 66 height 10
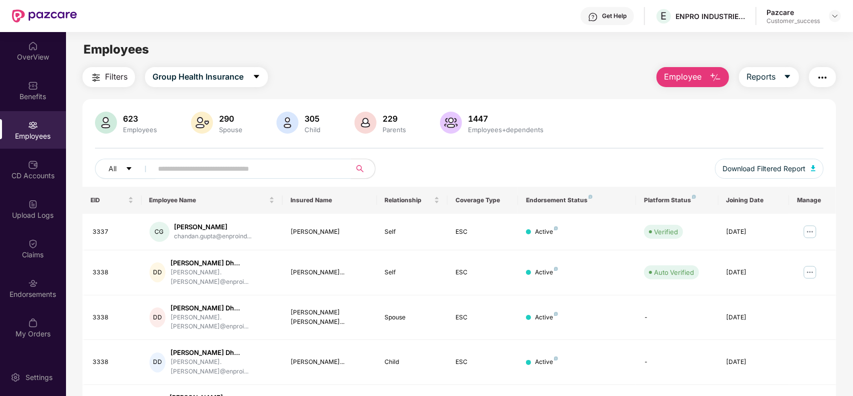
click at [259, 170] on input "text" at bounding box center [248, 168] width 180 height 15
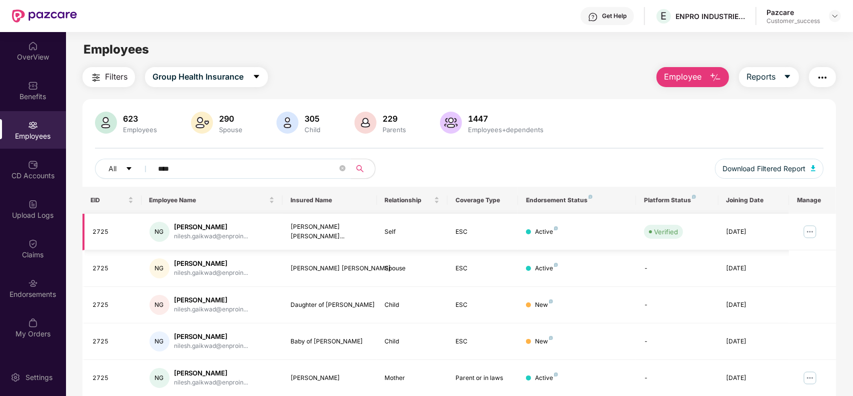
type input "****"
click at [810, 232] on img at bounding box center [810, 232] width 16 height 16
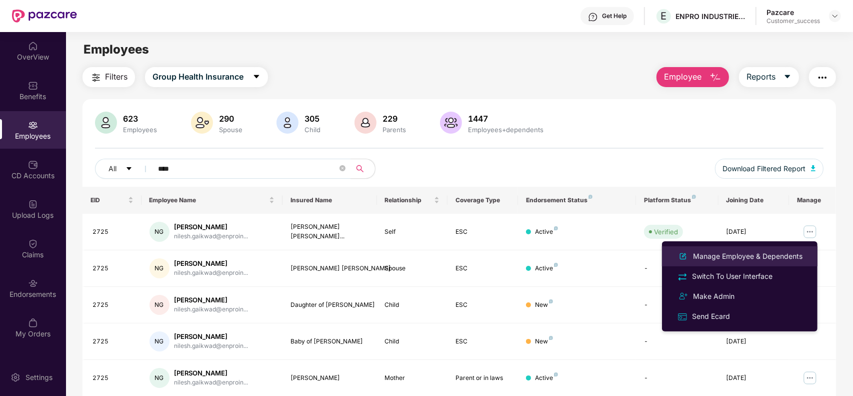
click at [760, 256] on div "Manage Employee & Dependents" at bounding box center [748, 256] width 114 height 11
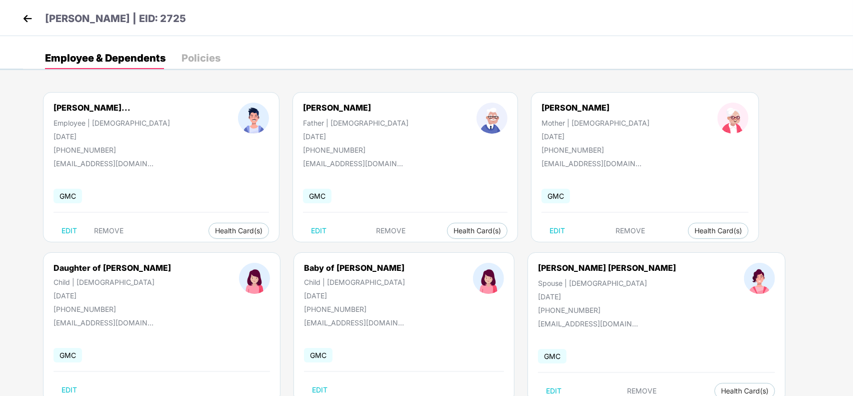
click at [753, 256] on div "Nilesh Kailas Gaikwa... Employee | Male 16 May 1993 +919561852340 nilesh.gaikwa…" at bounding box center [438, 252] width 830 height 350
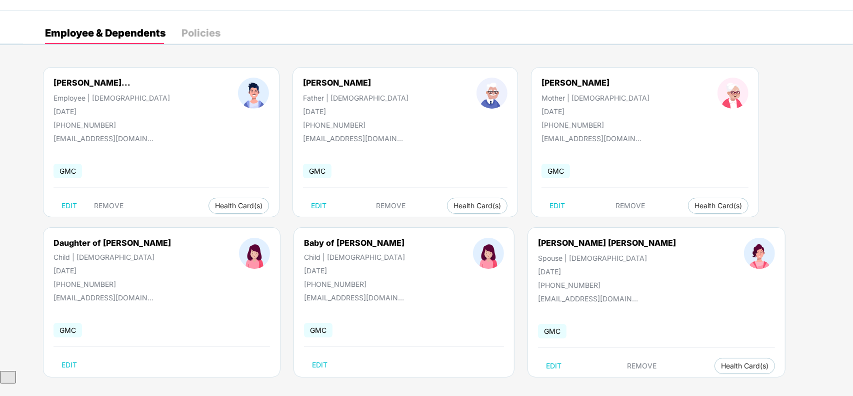
scroll to position [31, 0]
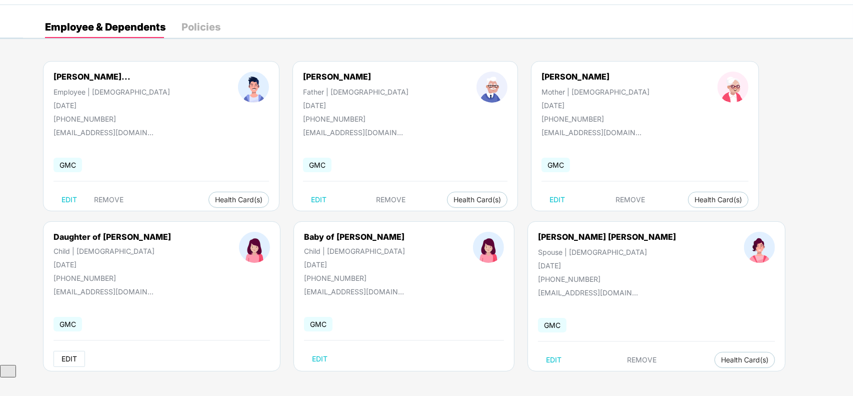
click at [69, 356] on span "EDIT" at bounding box center [70, 359] width 16 height 8
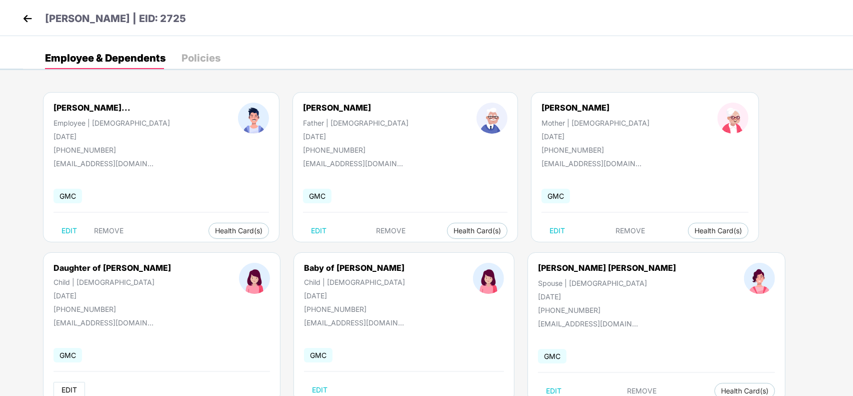
select select "*****"
select select "******"
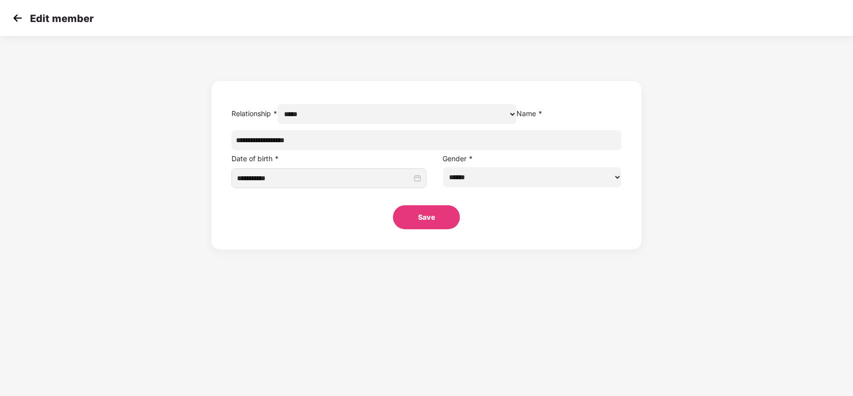
click at [18, 23] on img at bounding box center [17, 18] width 15 height 15
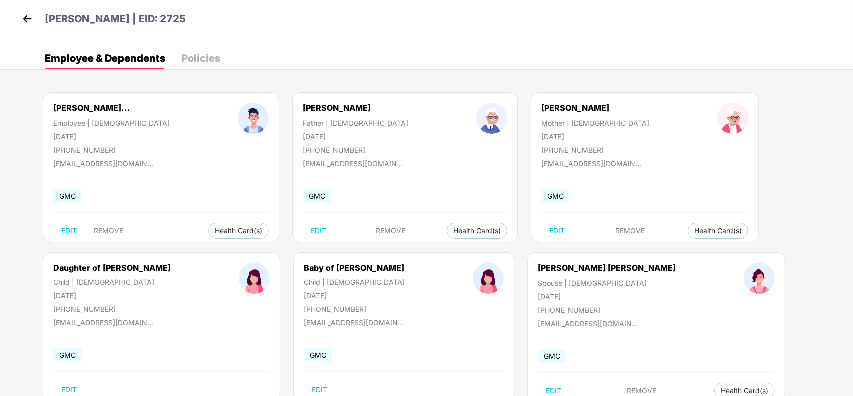
click at [801, 267] on div "Nilesh Kailas Gaikwa... Employee | Male 16 May 1993 +919561852340 nilesh.gaikwa…" at bounding box center [438, 252] width 830 height 350
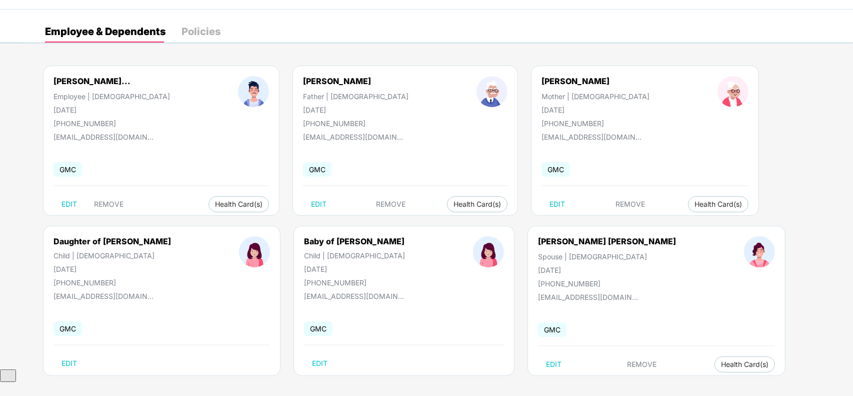
scroll to position [31, 0]
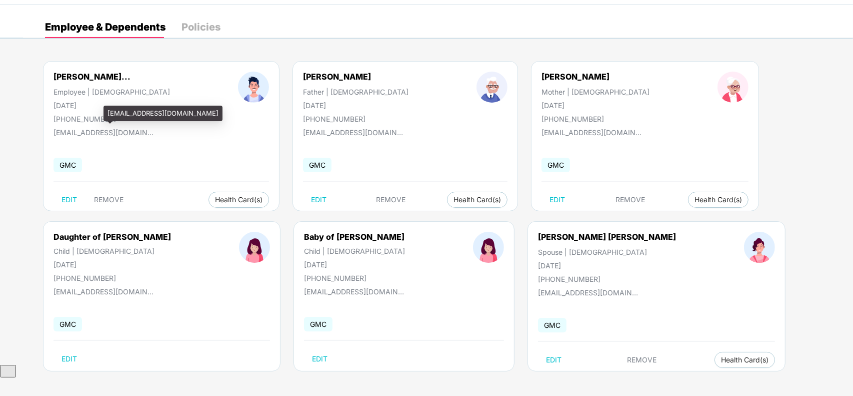
click at [126, 126] on div "nilesh.gaikwad@enproindia.com" at bounding box center [104, 130] width 100 height 14
drag, startPoint x: 108, startPoint y: 114, endPoint x: 202, endPoint y: 108, distance: 94.2
click at [202, 108] on div "nilesh.gaikwad@enproindia.com" at bounding box center [163, 114] width 119 height 16
copy div "nilesh.gaikwad@enproindia.com"
click at [709, 232] on div "Nilesh Kailas Gaikwa... Employee | Male 16 May 1993 +919561852340 nilesh.gaikwa…" at bounding box center [438, 221] width 830 height 350
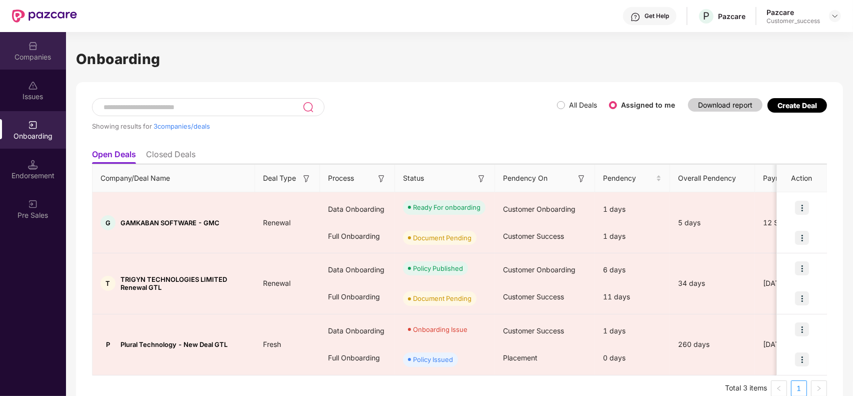
click at [33, 57] on div "Companies" at bounding box center [33, 57] width 66 height 10
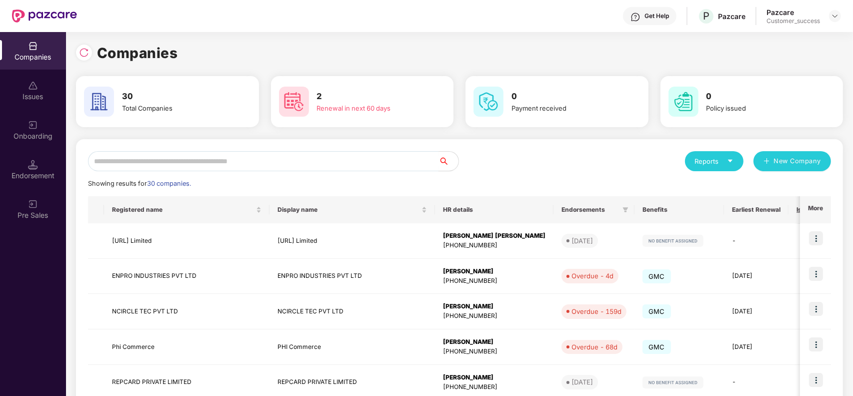
click at [234, 165] on input "text" at bounding box center [263, 161] width 351 height 20
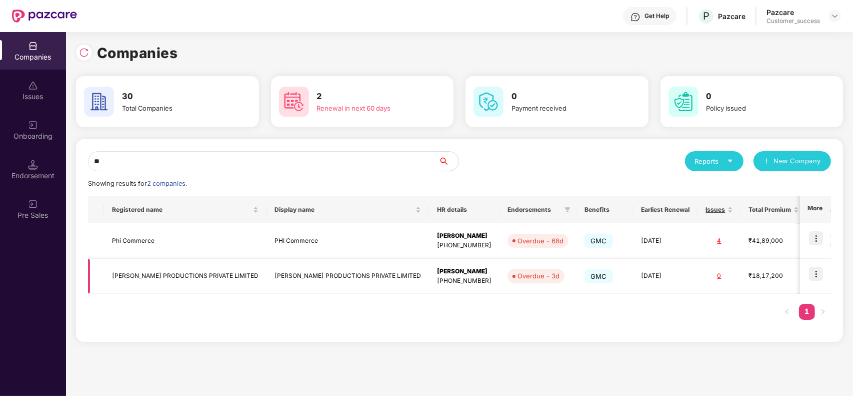
type input "**"
click at [818, 271] on img at bounding box center [816, 274] width 14 height 14
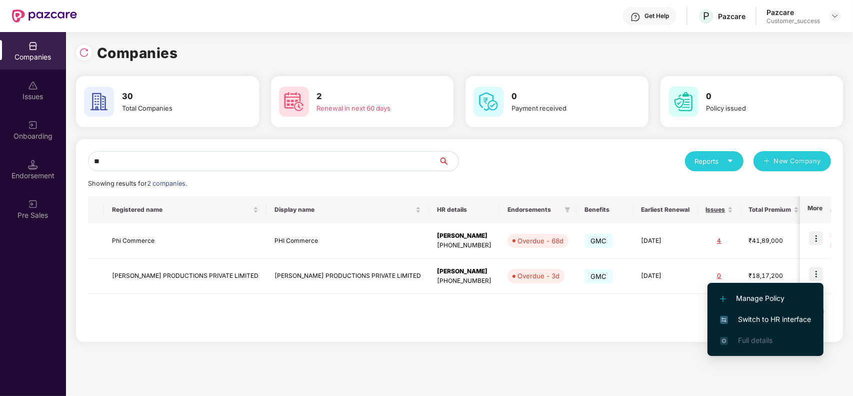
click at [748, 311] on li "Switch to HR interface" at bounding box center [766, 319] width 116 height 21
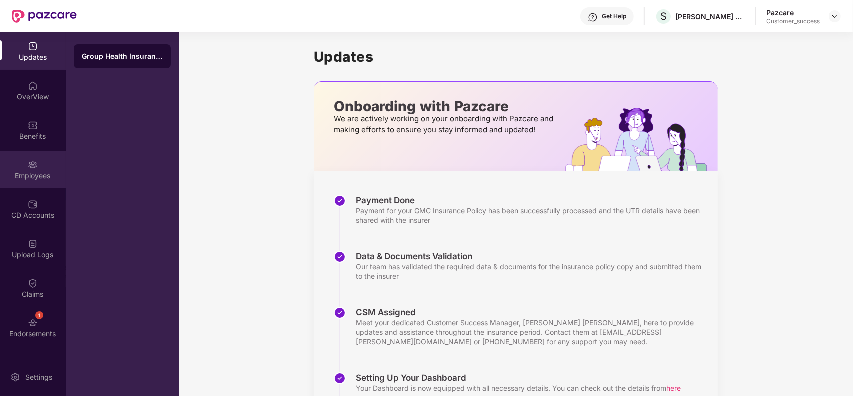
click at [34, 172] on div "Employees" at bounding box center [33, 176] width 66 height 10
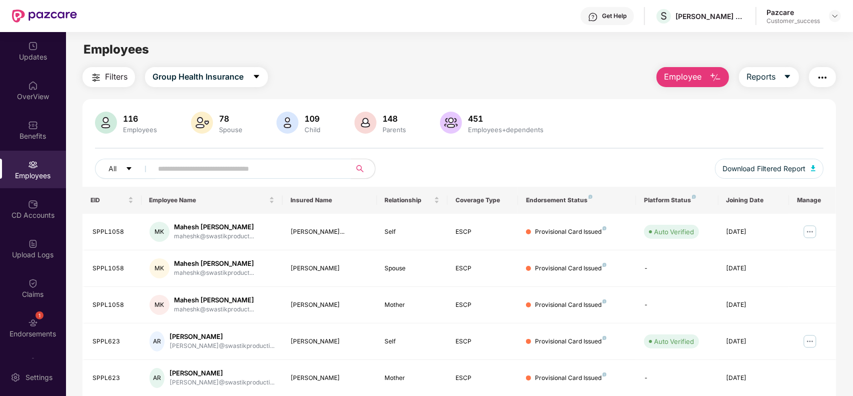
click at [191, 169] on input "text" at bounding box center [248, 168] width 180 height 15
paste input "********"
type input "********"
click at [834, 17] on img at bounding box center [835, 16] width 8 height 8
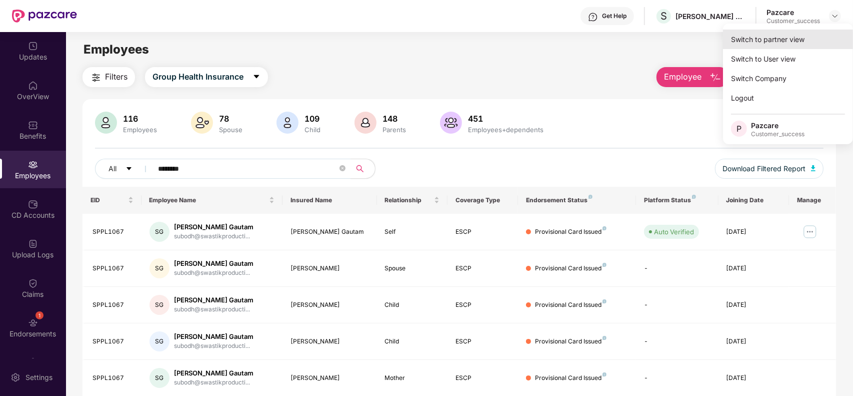
click at [781, 41] on div "Switch to partner view" at bounding box center [788, 40] width 130 height 20
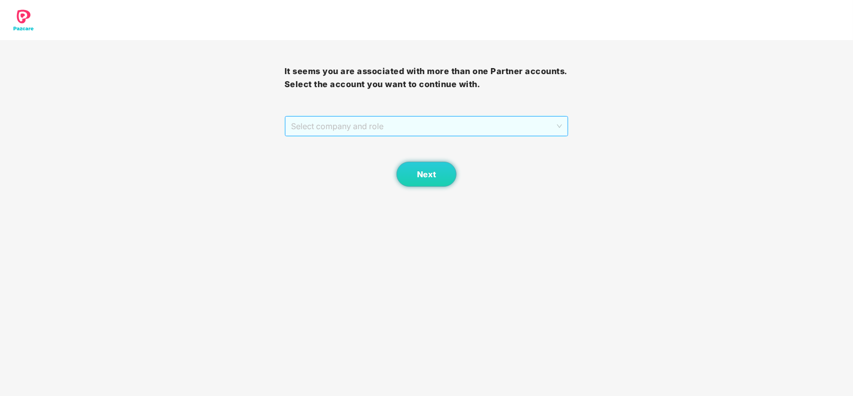
click at [361, 136] on span "Select company and role" at bounding box center [427, 126] width 272 height 19
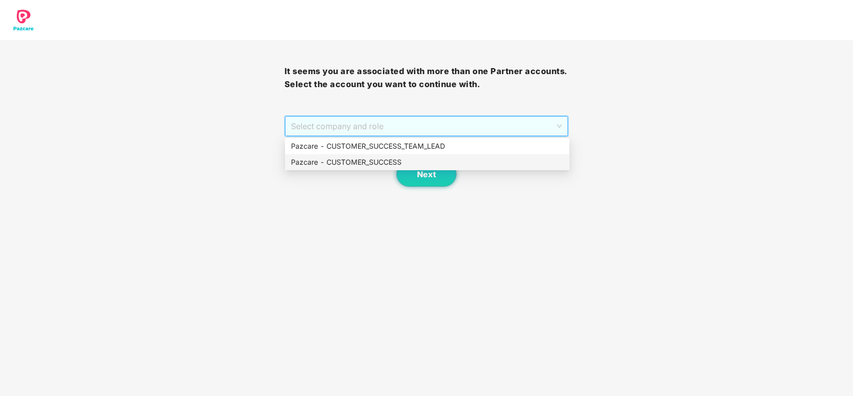
click at [348, 161] on div "Pazcare - CUSTOMER_SUCCESS" at bounding box center [427, 162] width 273 height 11
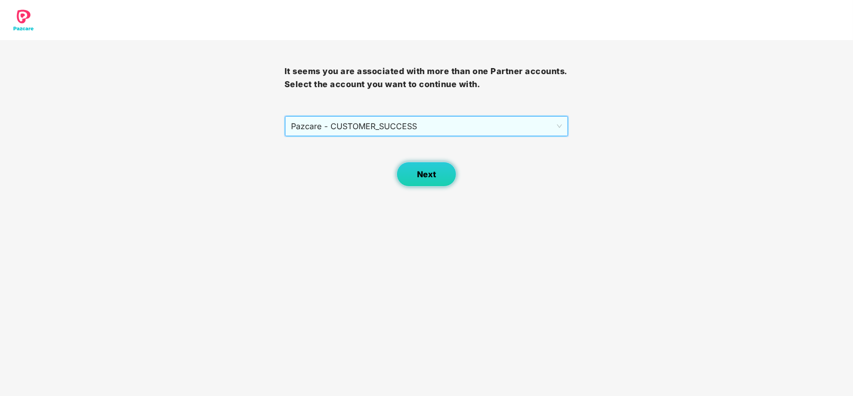
click at [419, 175] on span "Next" at bounding box center [426, 175] width 19 height 10
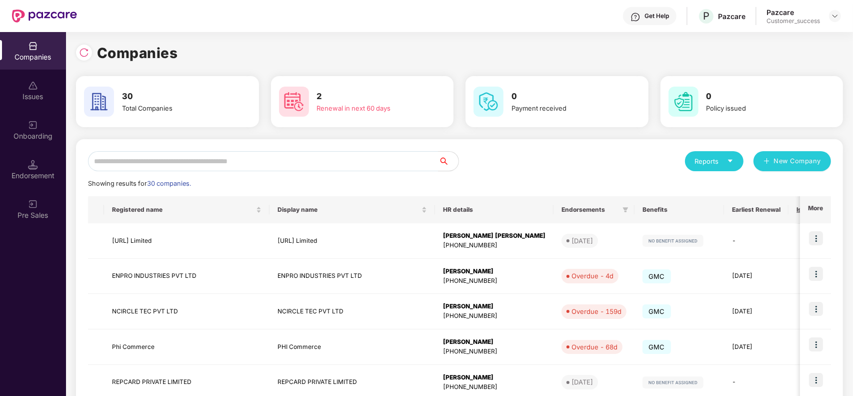
click at [29, 141] on div "Onboarding" at bounding box center [33, 136] width 66 height 10
